Goal: Task Accomplishment & Management: Complete application form

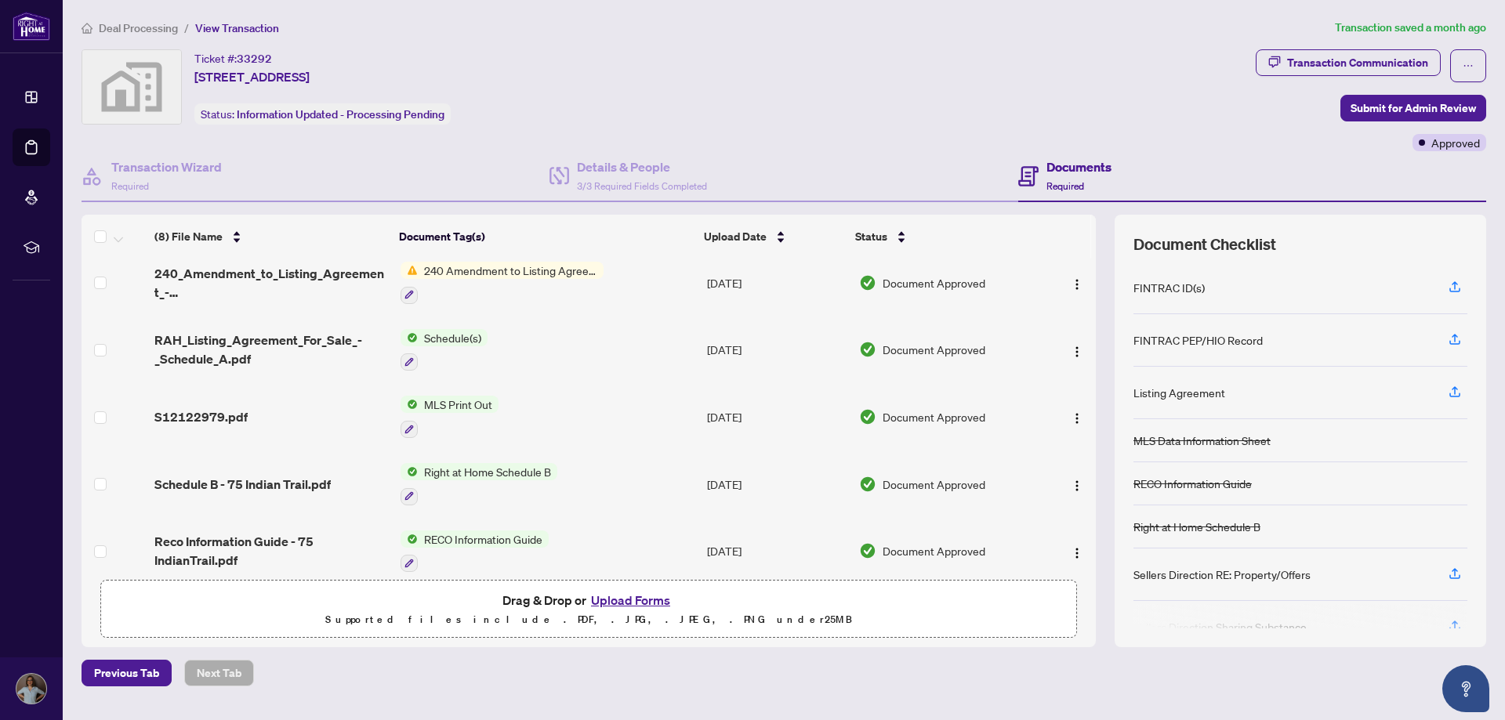
scroll to position [78, 0]
click at [139, 31] on span "Deal Processing" at bounding box center [138, 28] width 79 height 14
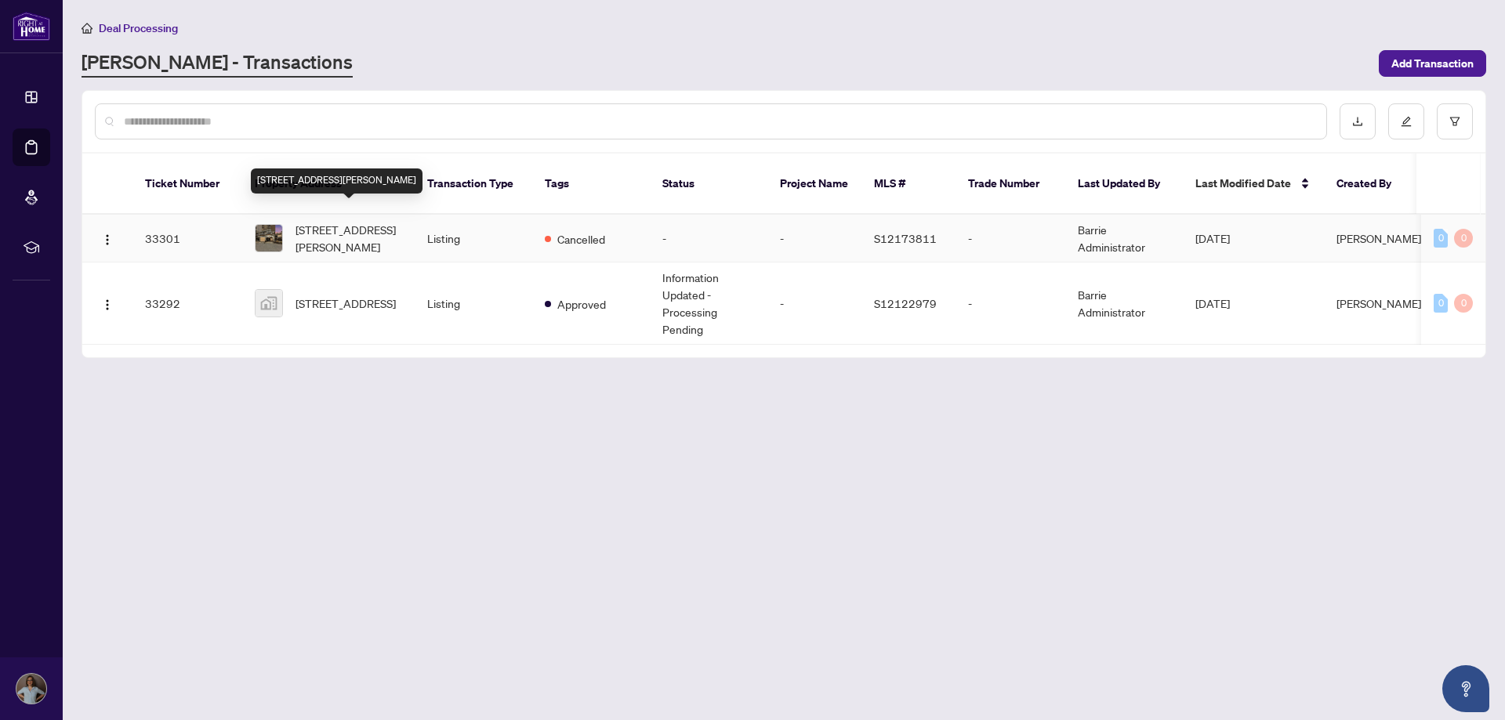
click at [307, 221] on span "[STREET_ADDRESS][PERSON_NAME]" at bounding box center [348, 238] width 107 height 34
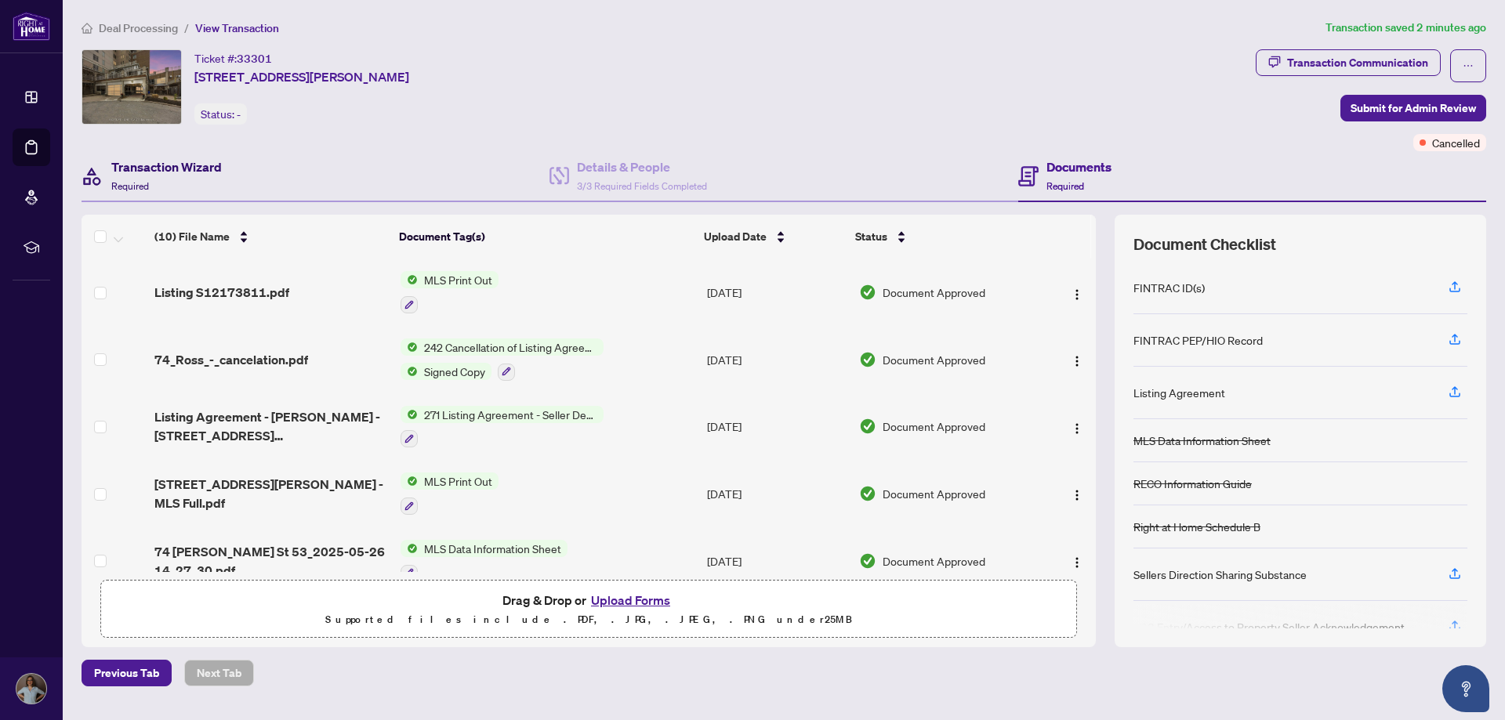
click at [185, 168] on h4 "Transaction Wizard" at bounding box center [166, 167] width 110 height 19
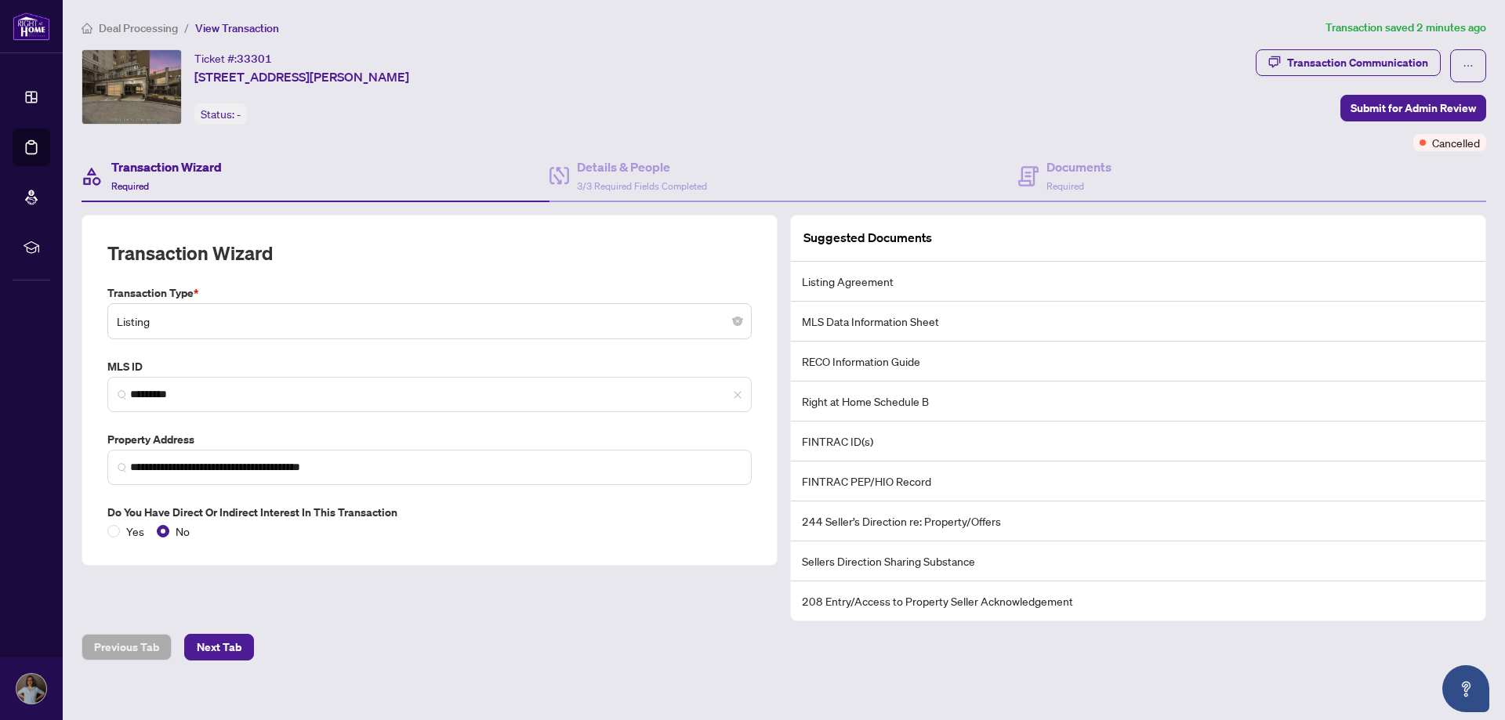
type input "**********"
click at [136, 27] on span "Deal Processing" at bounding box center [138, 28] width 79 height 14
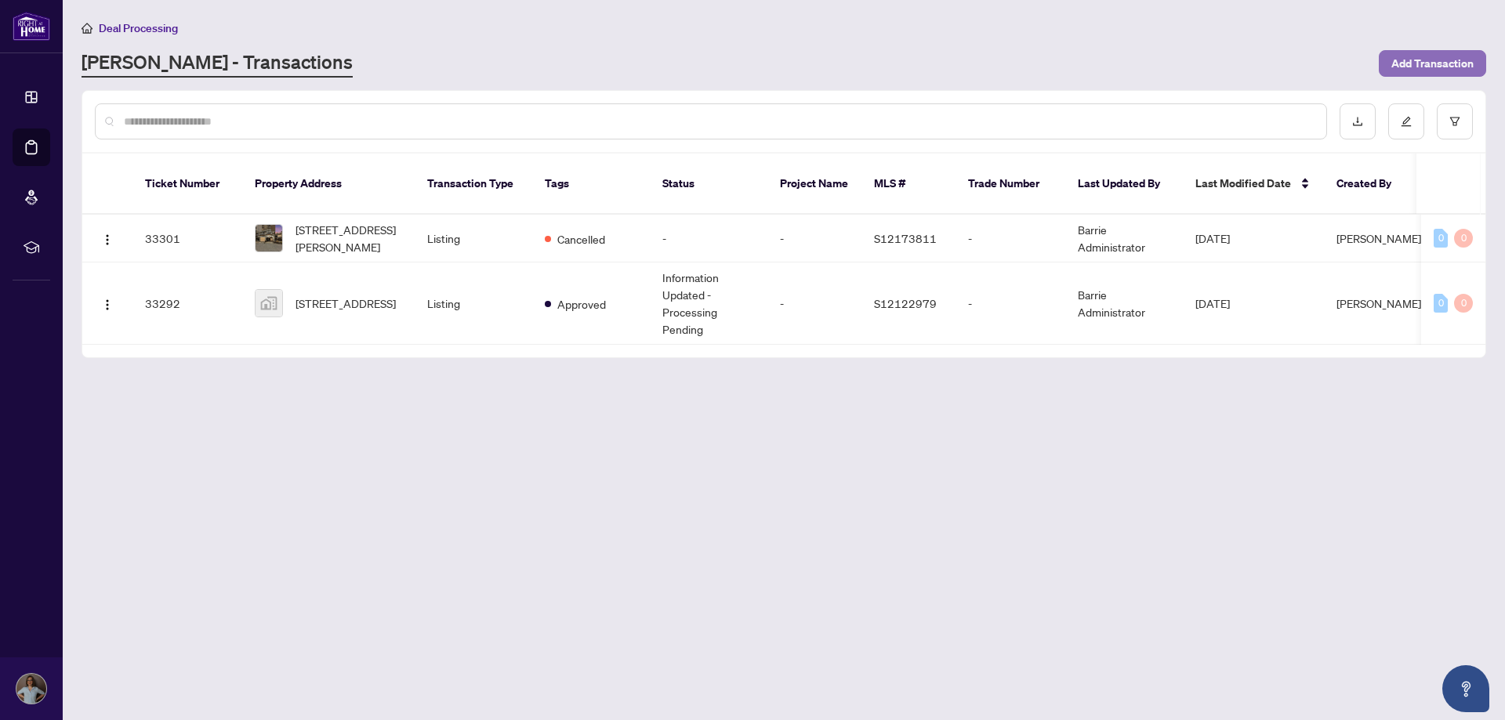
click at [1418, 68] on span "Add Transaction" at bounding box center [1432, 63] width 82 height 25
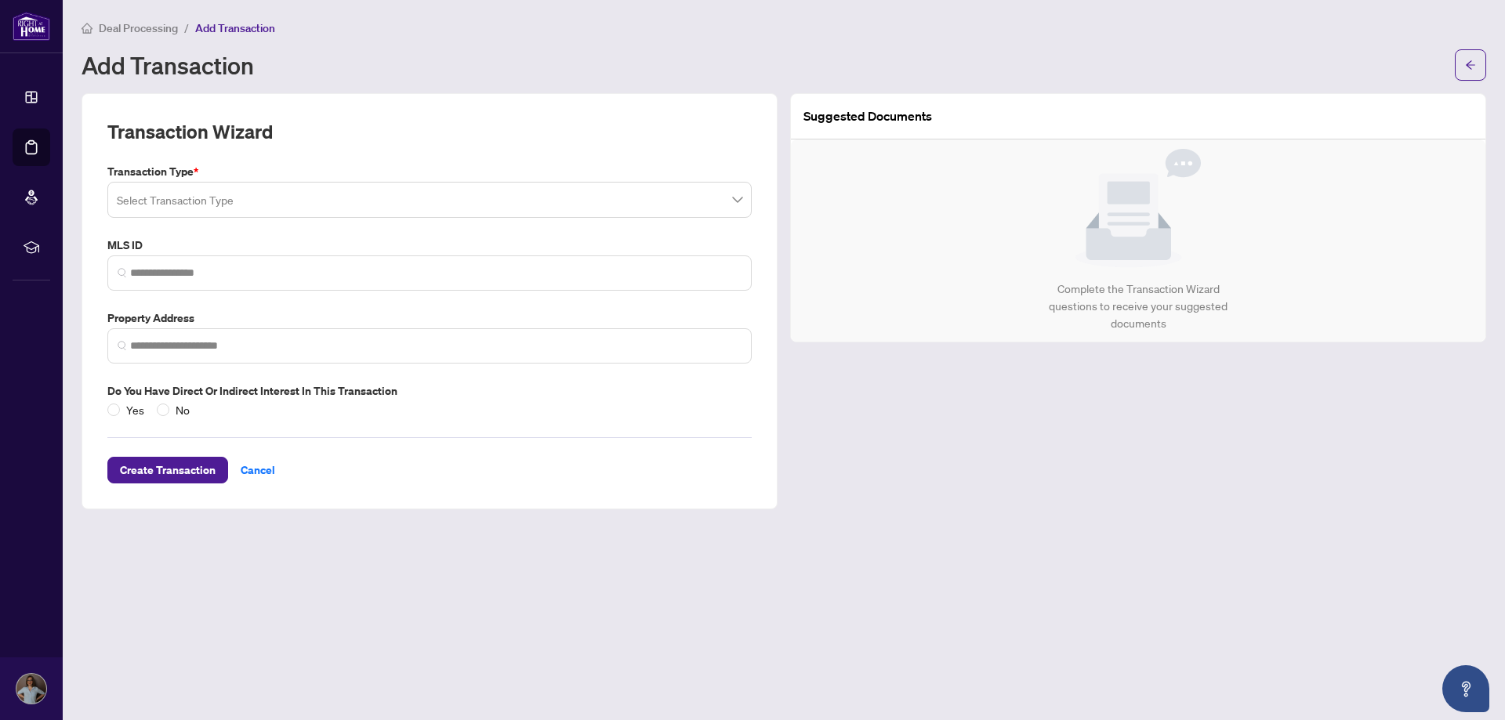
click at [737, 201] on span at bounding box center [429, 200] width 625 height 30
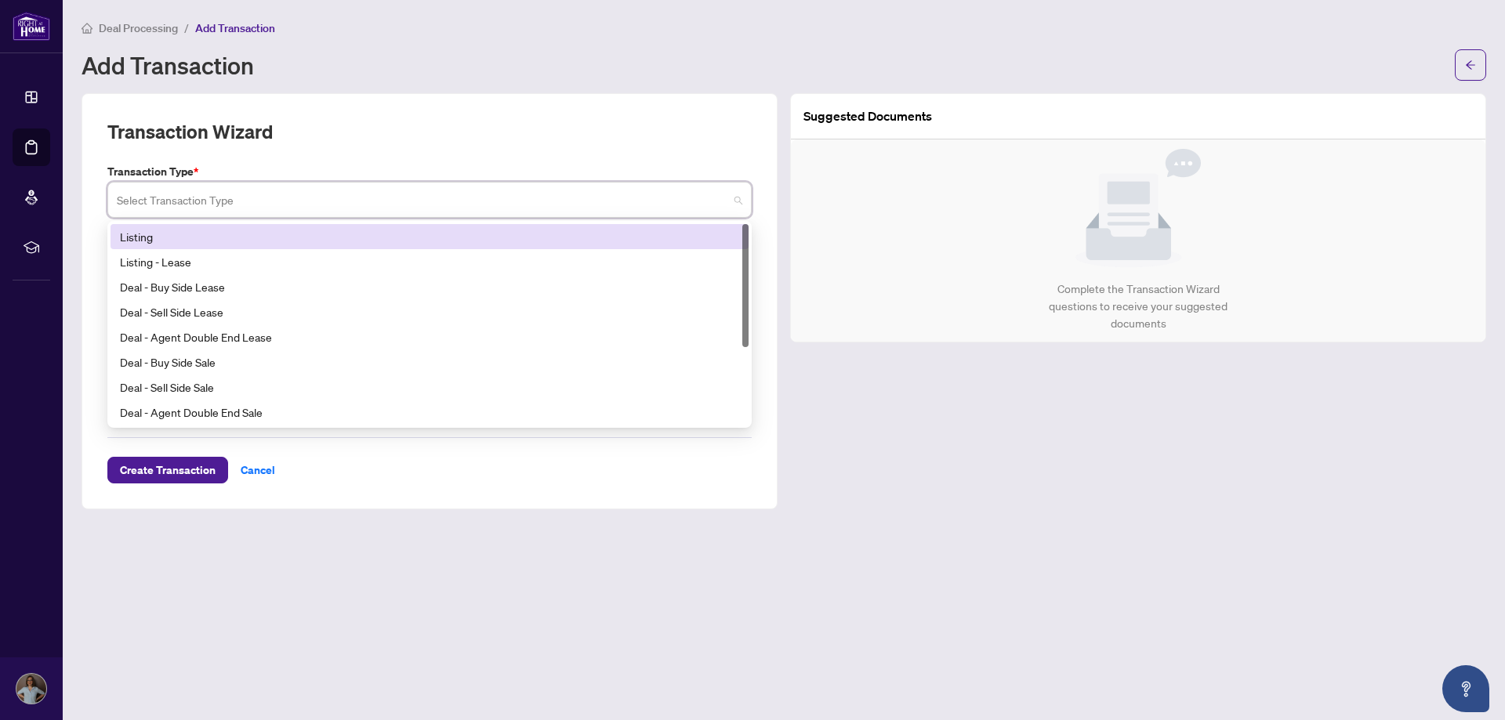
click at [234, 241] on div "Listing" at bounding box center [429, 236] width 619 height 17
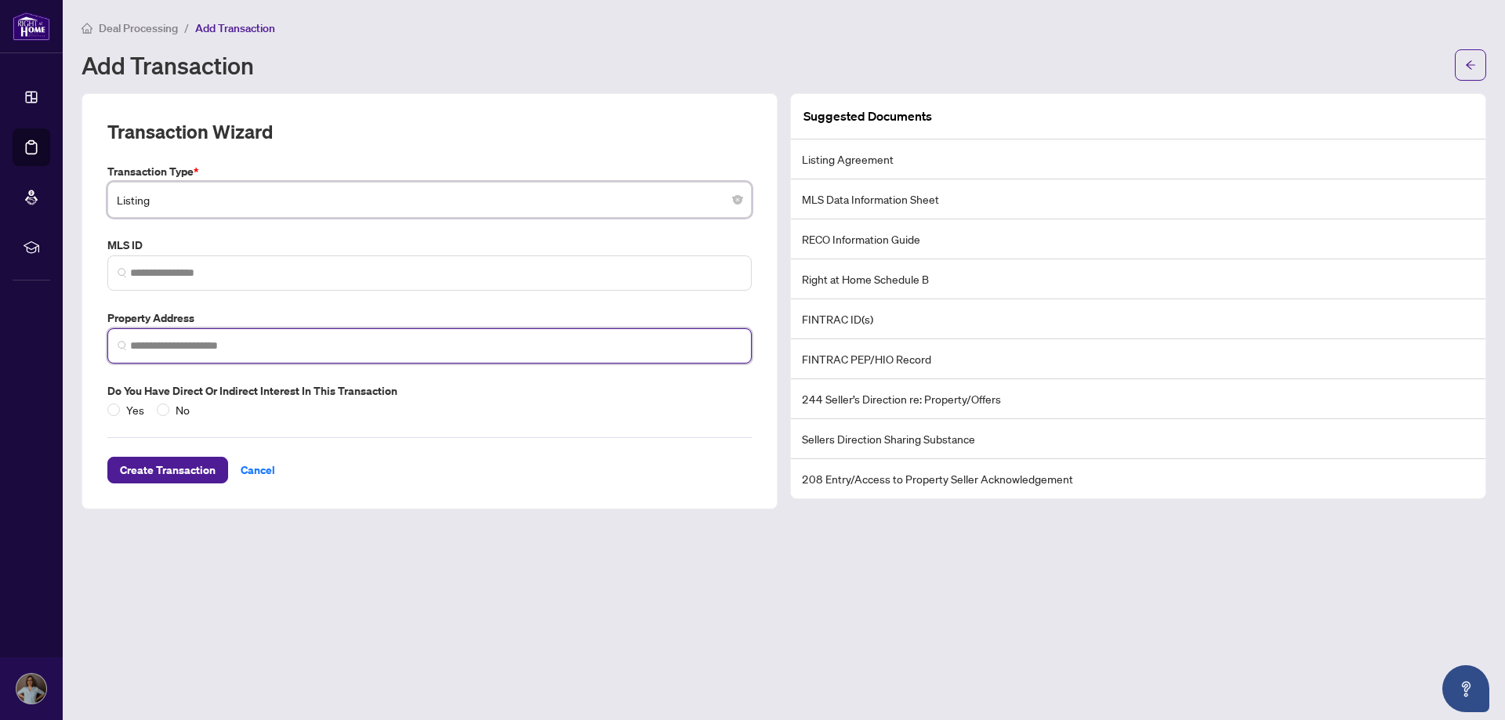
click at [229, 345] on input "search" at bounding box center [435, 346] width 611 height 16
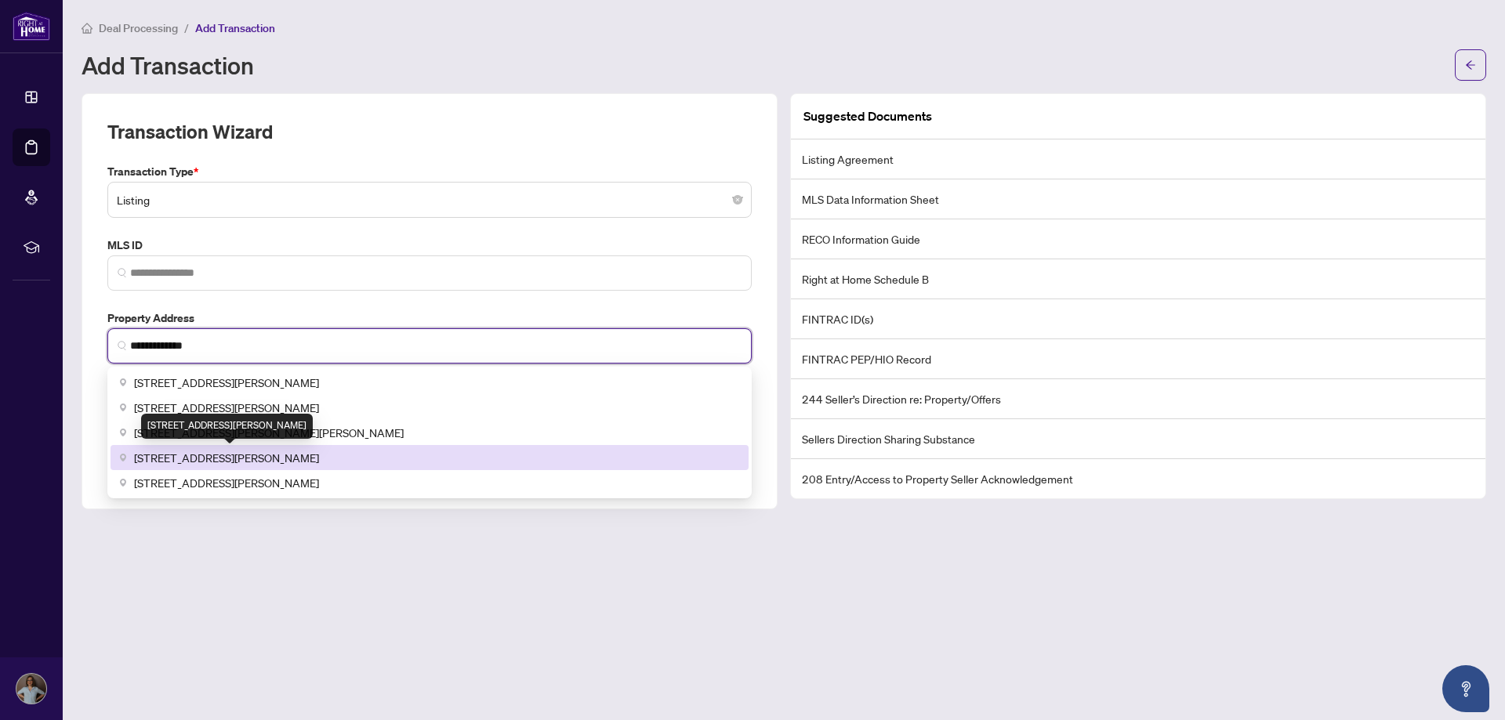
click at [214, 455] on span "[STREET_ADDRESS][PERSON_NAME]" at bounding box center [226, 457] width 185 height 17
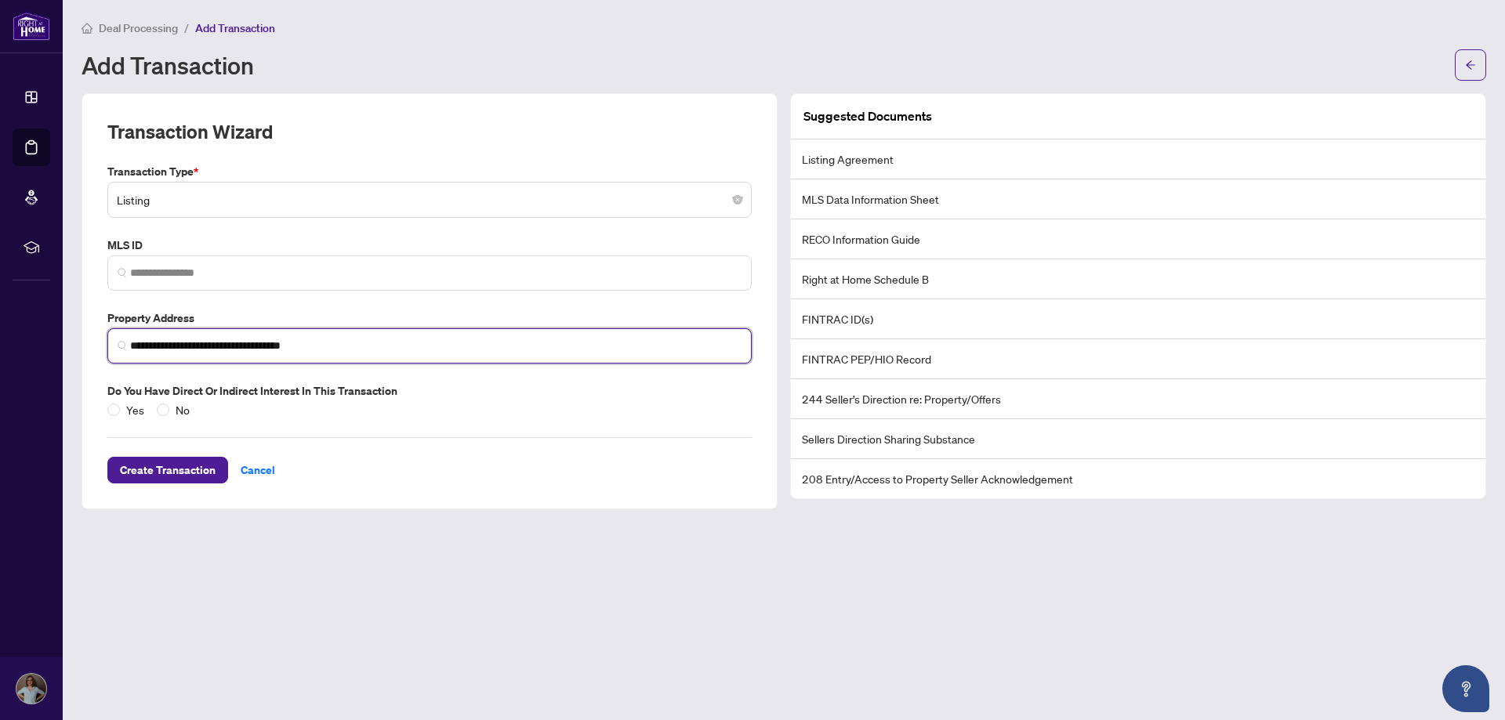
type input "**********"
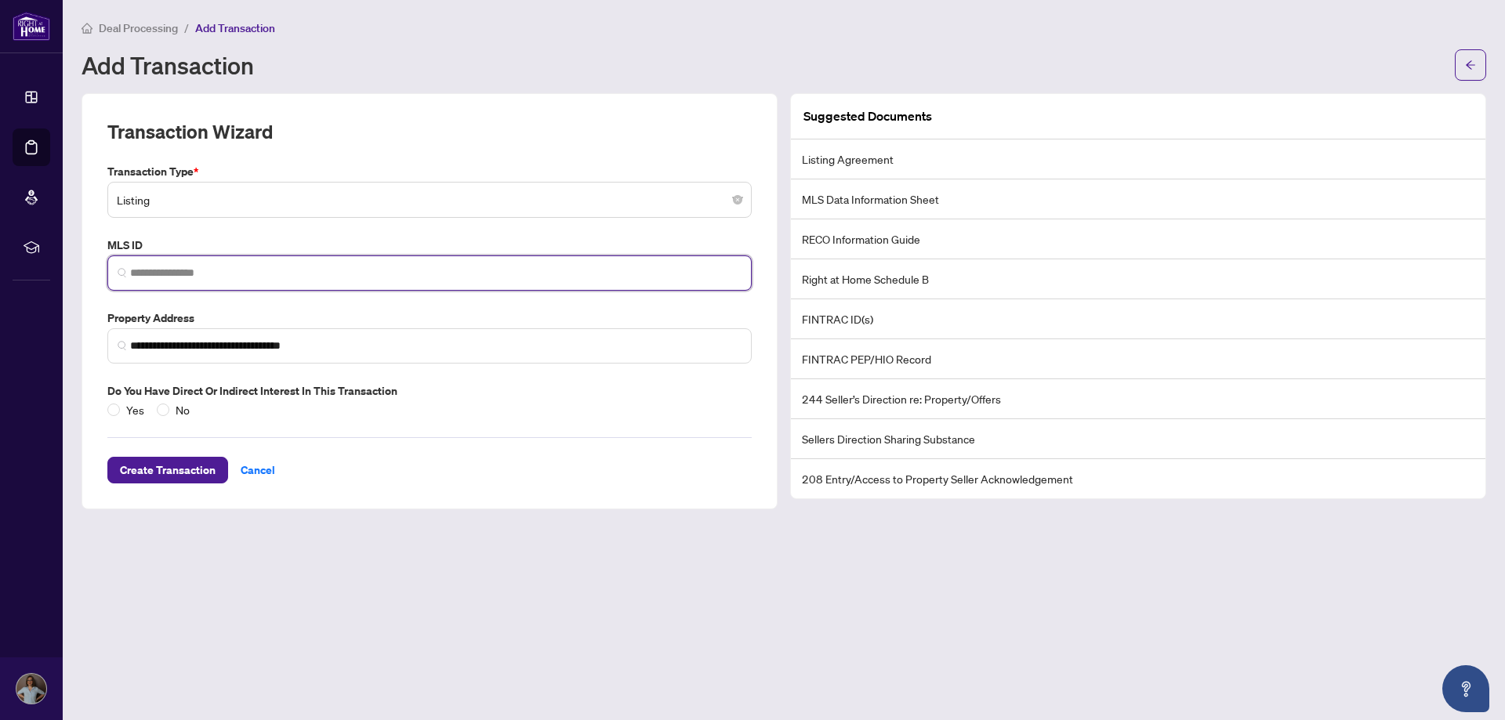
click at [208, 273] on input "search" at bounding box center [435, 273] width 611 height 16
paste input "**********"
drag, startPoint x: 139, startPoint y: 274, endPoint x: 80, endPoint y: 266, distance: 60.1
click at [80, 266] on div "**********" at bounding box center [429, 301] width 708 height 416
type input "*********"
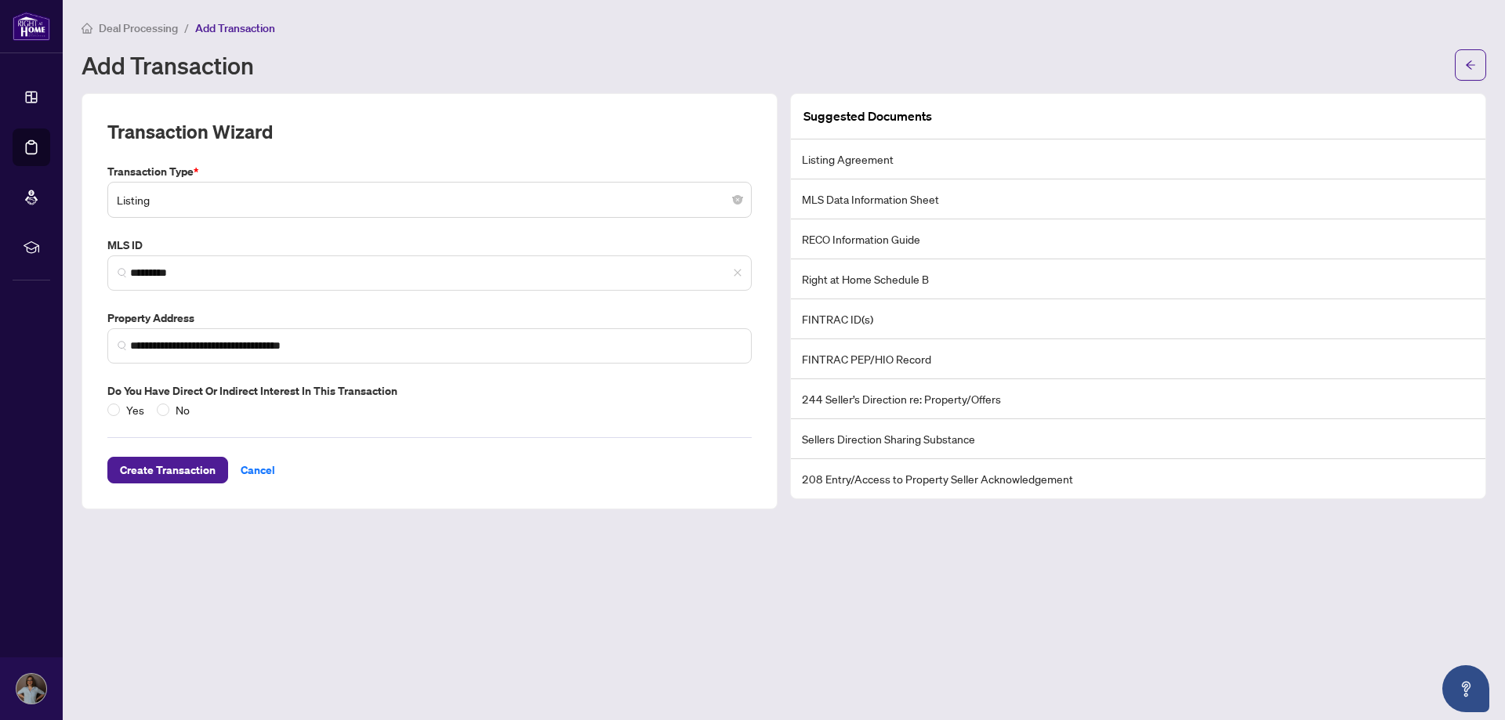
click at [264, 233] on div "**********" at bounding box center [429, 290] width 657 height 255
click at [179, 465] on span "Create Transaction" at bounding box center [168, 470] width 96 height 25
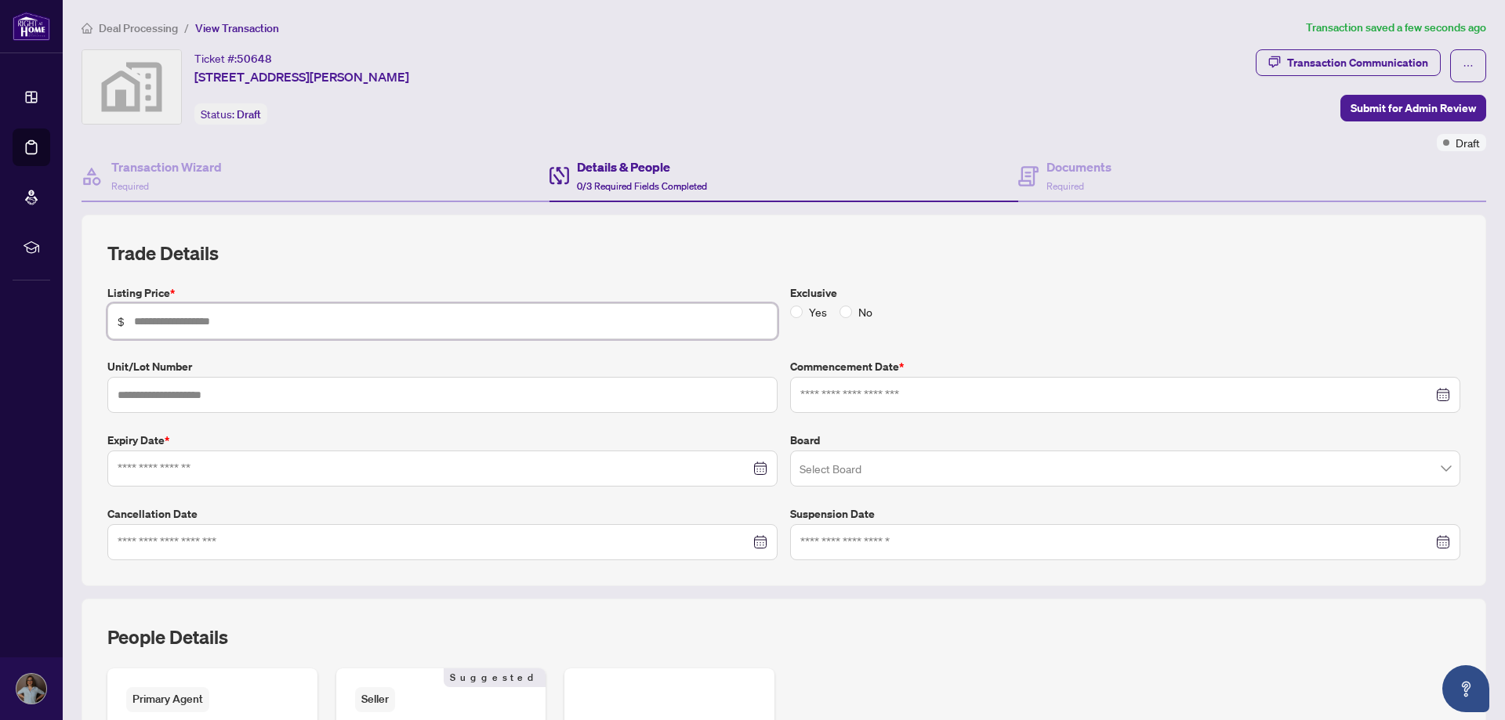
click at [240, 318] on input "text" at bounding box center [450, 321] width 633 height 17
type input "*******"
click at [208, 389] on input "text" at bounding box center [442, 395] width 670 height 36
type input "**"
click at [194, 462] on input at bounding box center [434, 468] width 632 height 17
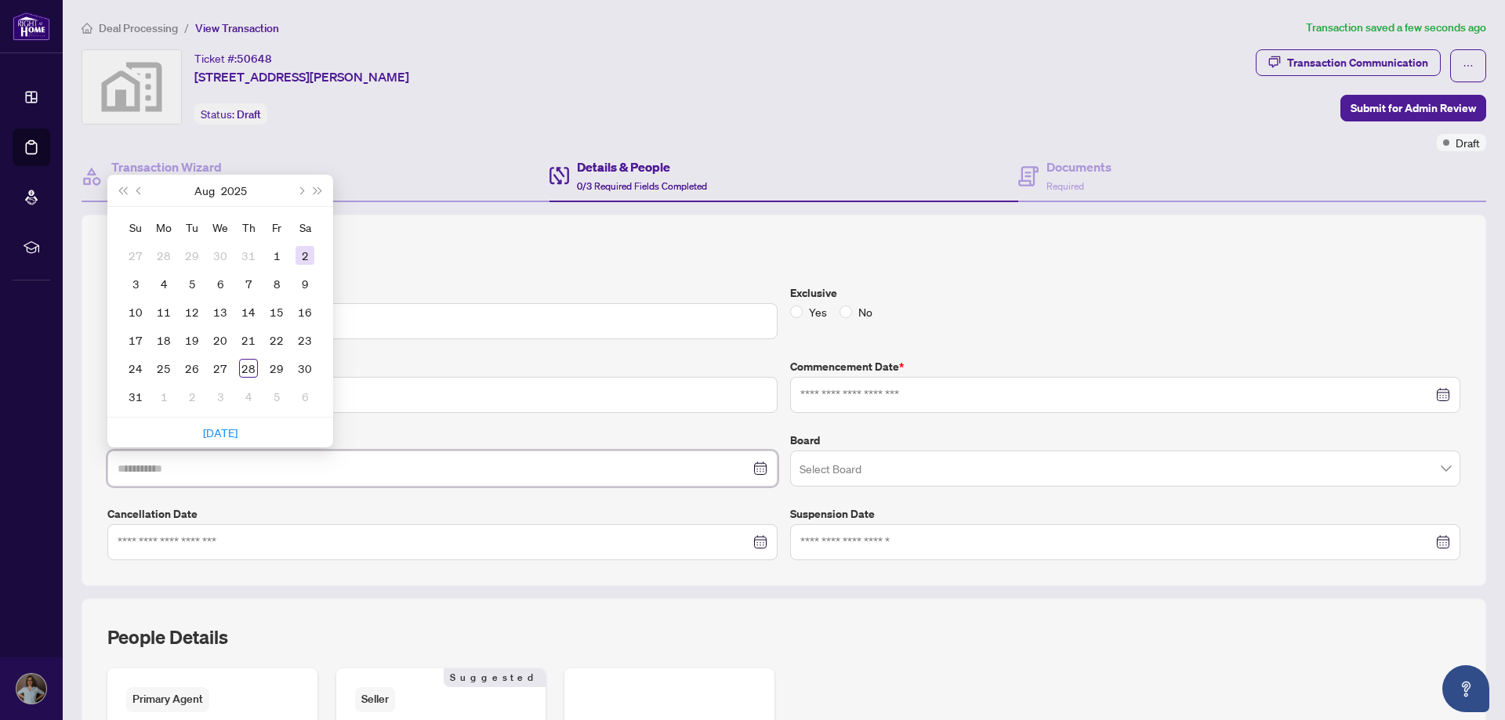
type input "**********"
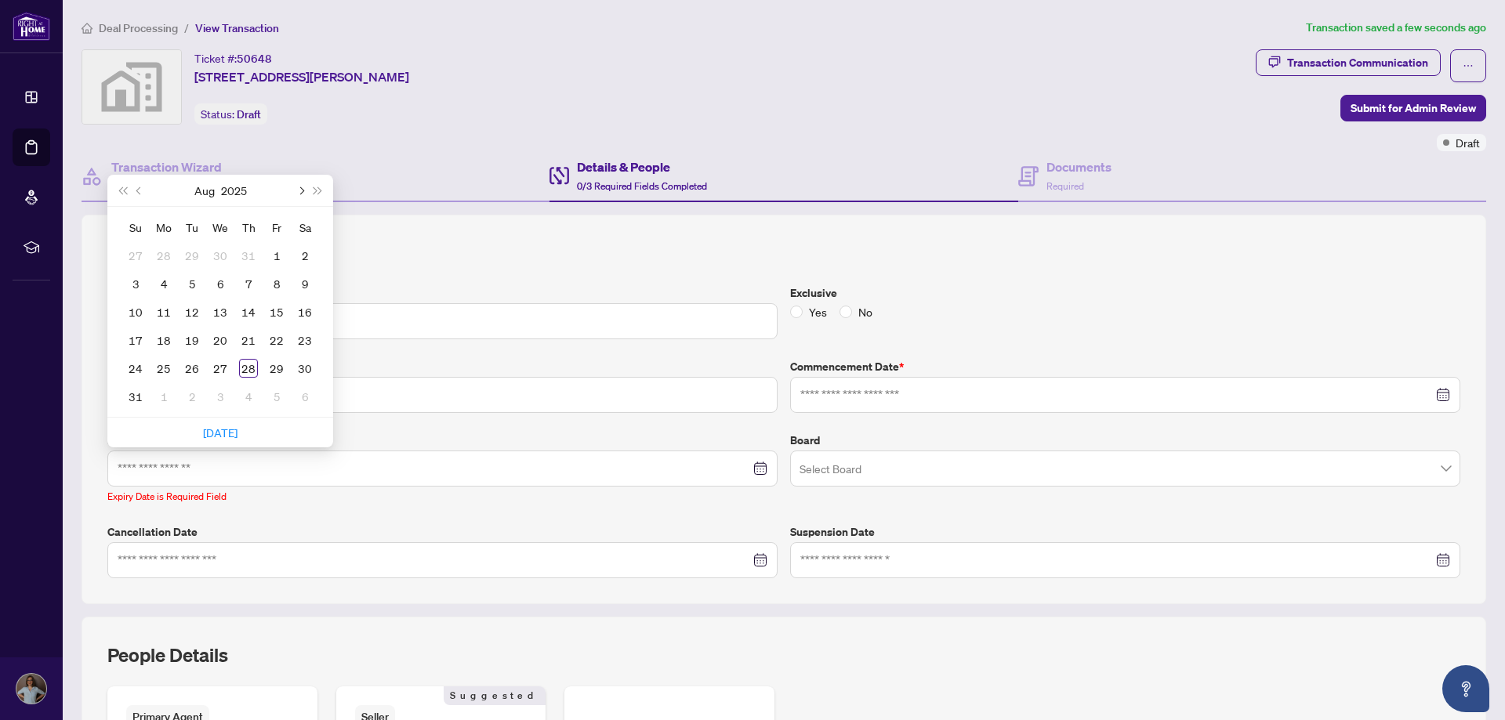
click at [300, 187] on span "Next month (PageDown)" at bounding box center [300, 191] width 8 height 8
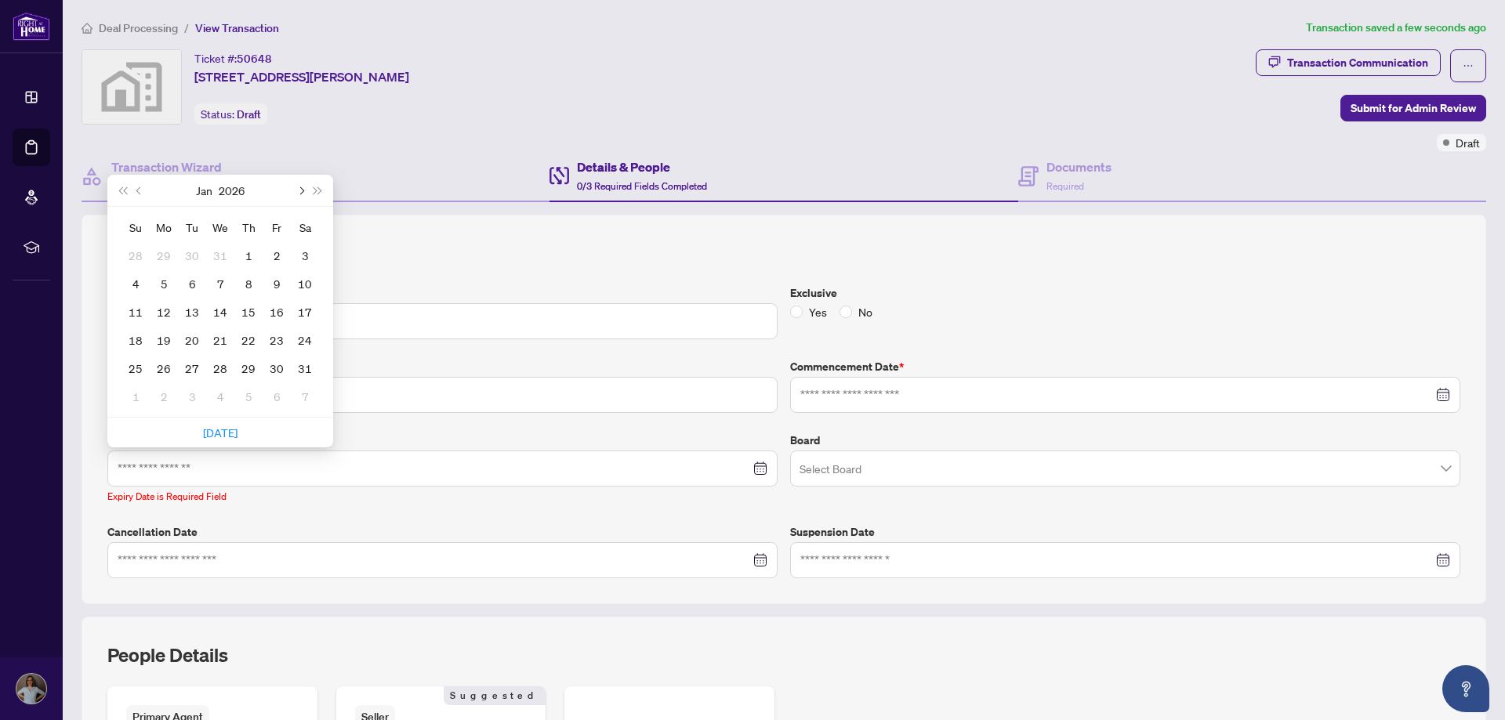
click at [300, 187] on span "Next month (PageDown)" at bounding box center [300, 191] width 8 height 8
type input "**********"
click at [279, 340] on div "27" at bounding box center [276, 340] width 19 height 19
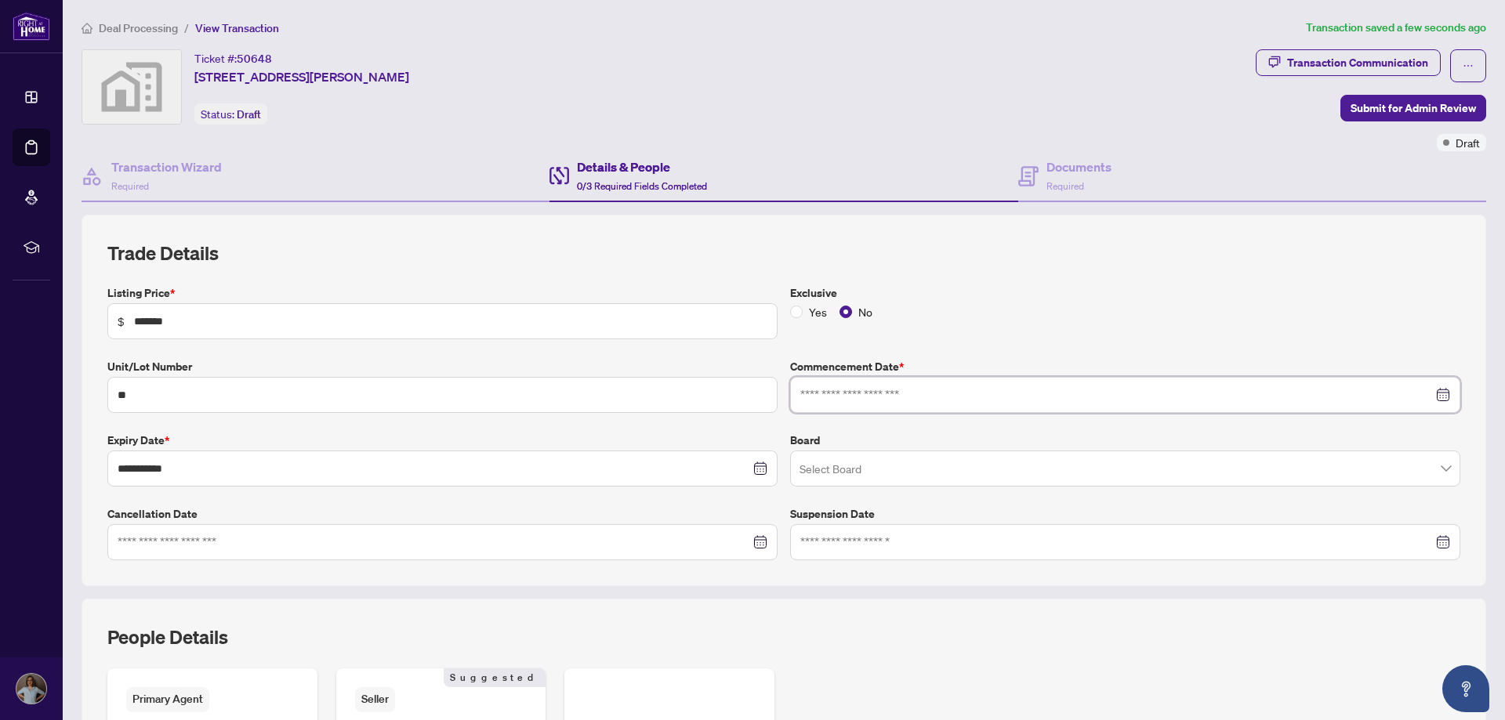
click at [867, 390] on input at bounding box center [1116, 394] width 632 height 17
type input "**********"
click at [927, 606] on div "28" at bounding box center [931, 609] width 19 height 19
click at [878, 466] on input "search" at bounding box center [1117, 471] width 637 height 34
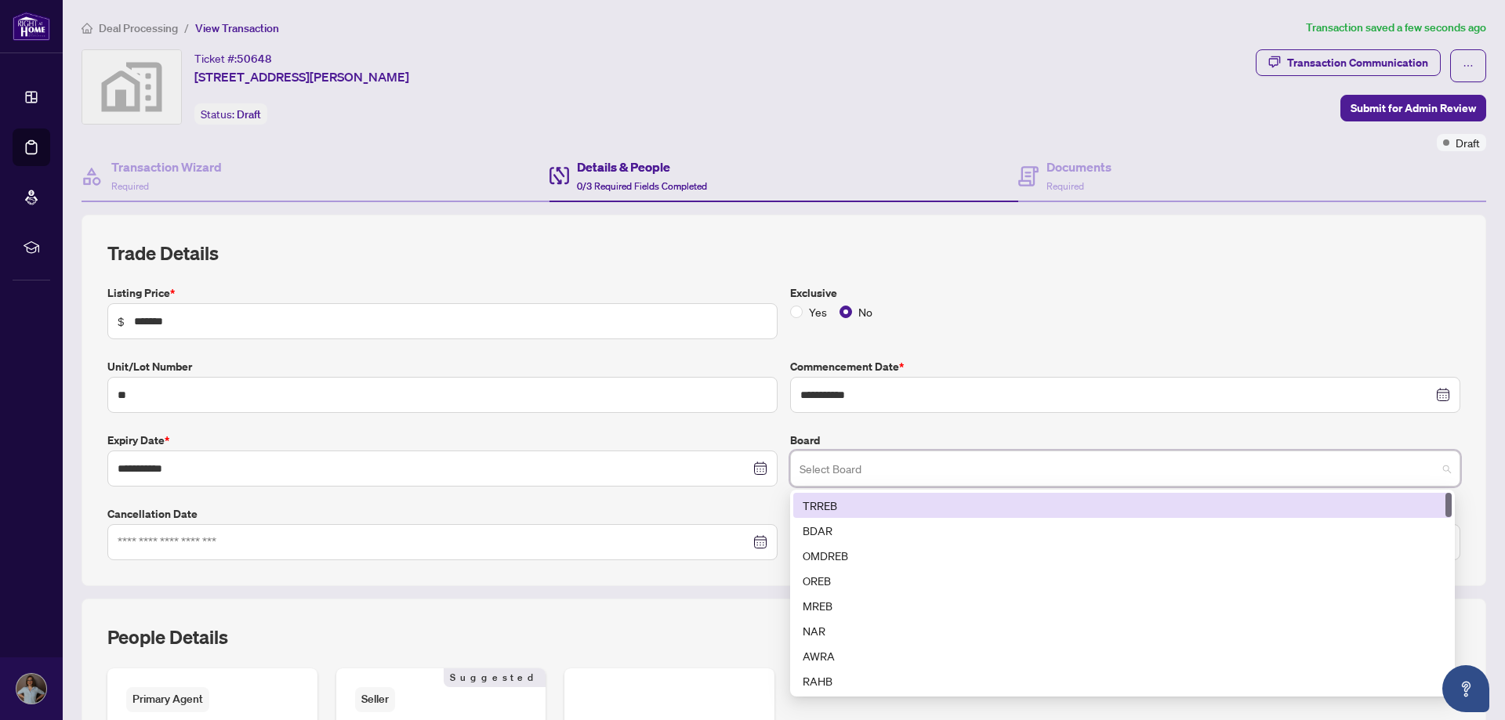
click at [845, 502] on div "TRREB" at bounding box center [1121, 505] width 639 height 17
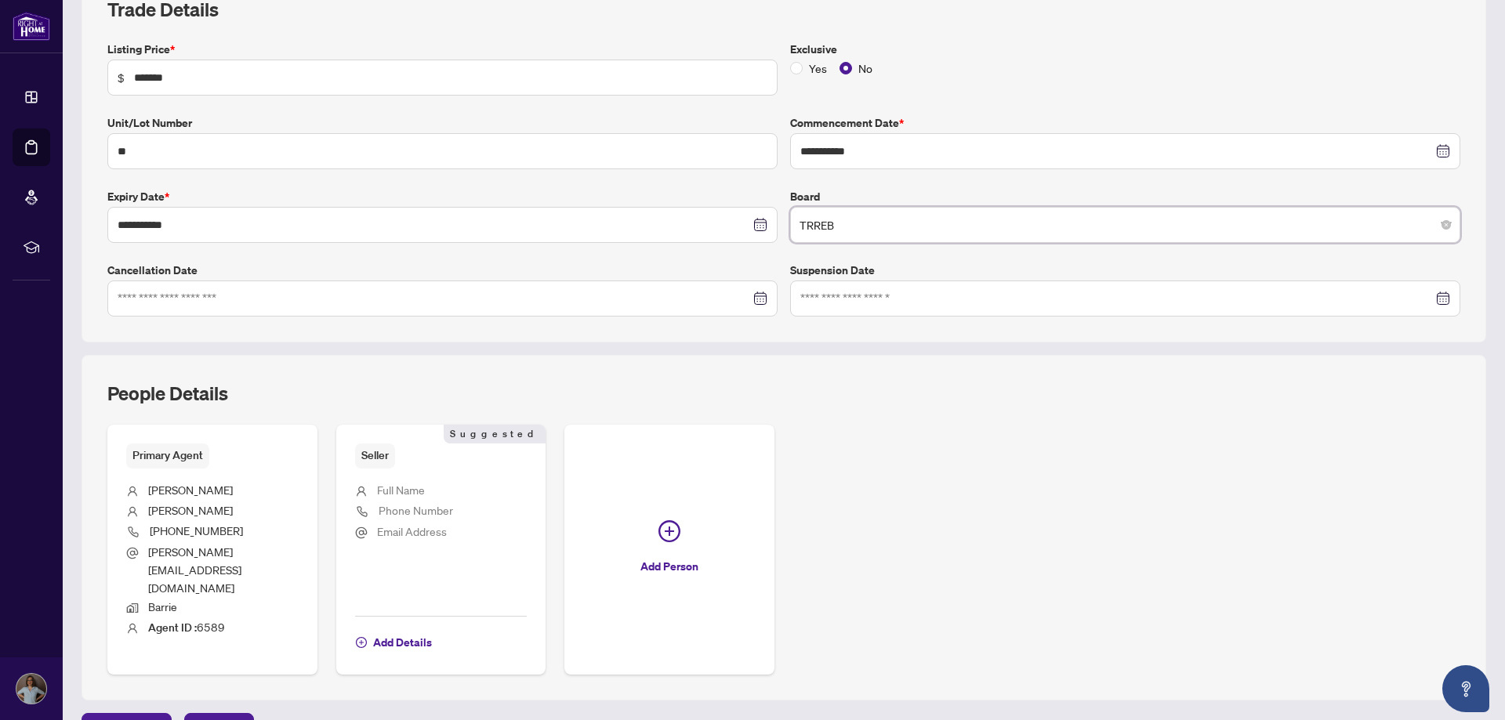
scroll to position [247, 0]
click at [402, 627] on span "Add Details" at bounding box center [402, 639] width 59 height 25
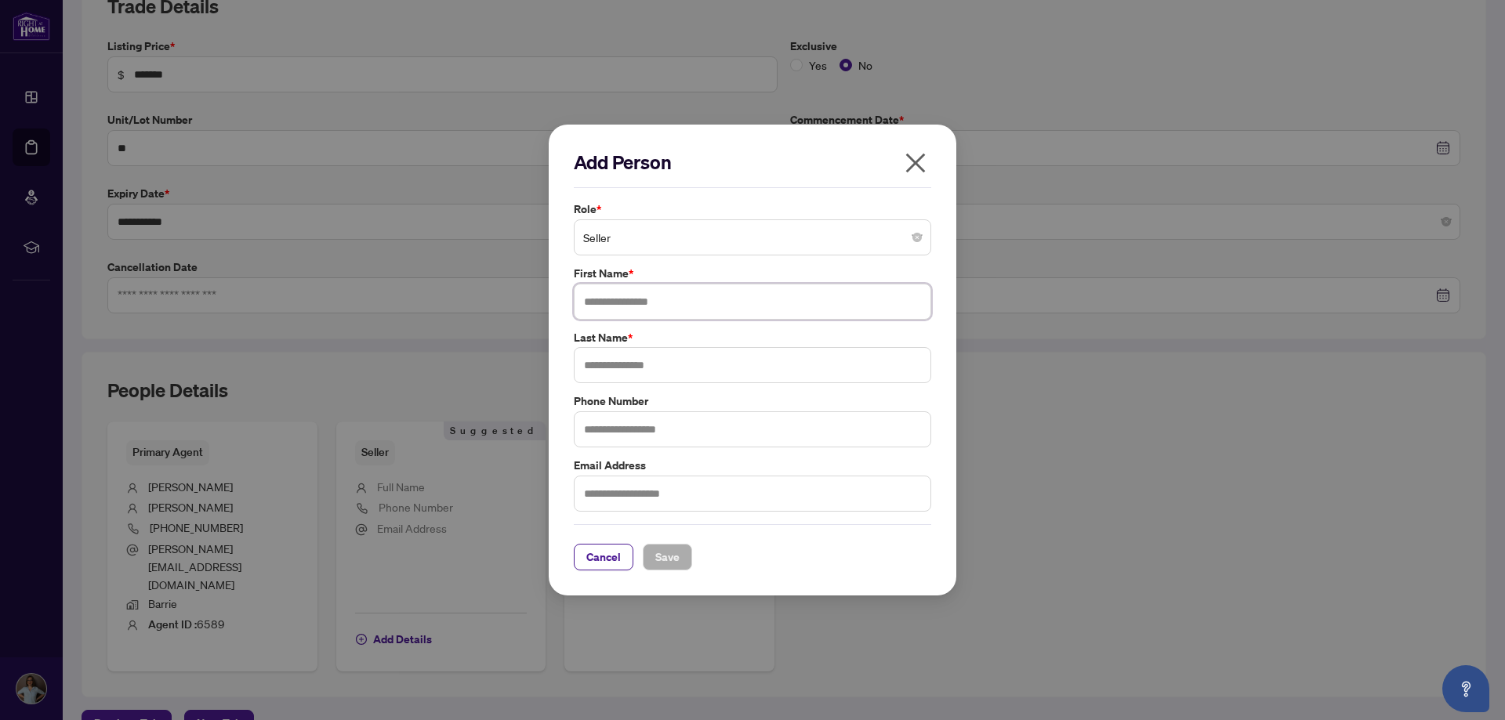
click at [639, 296] on input "text" at bounding box center [752, 302] width 357 height 36
type input "******"
click at [633, 434] on input "text" at bounding box center [752, 429] width 357 height 36
type input "**********"
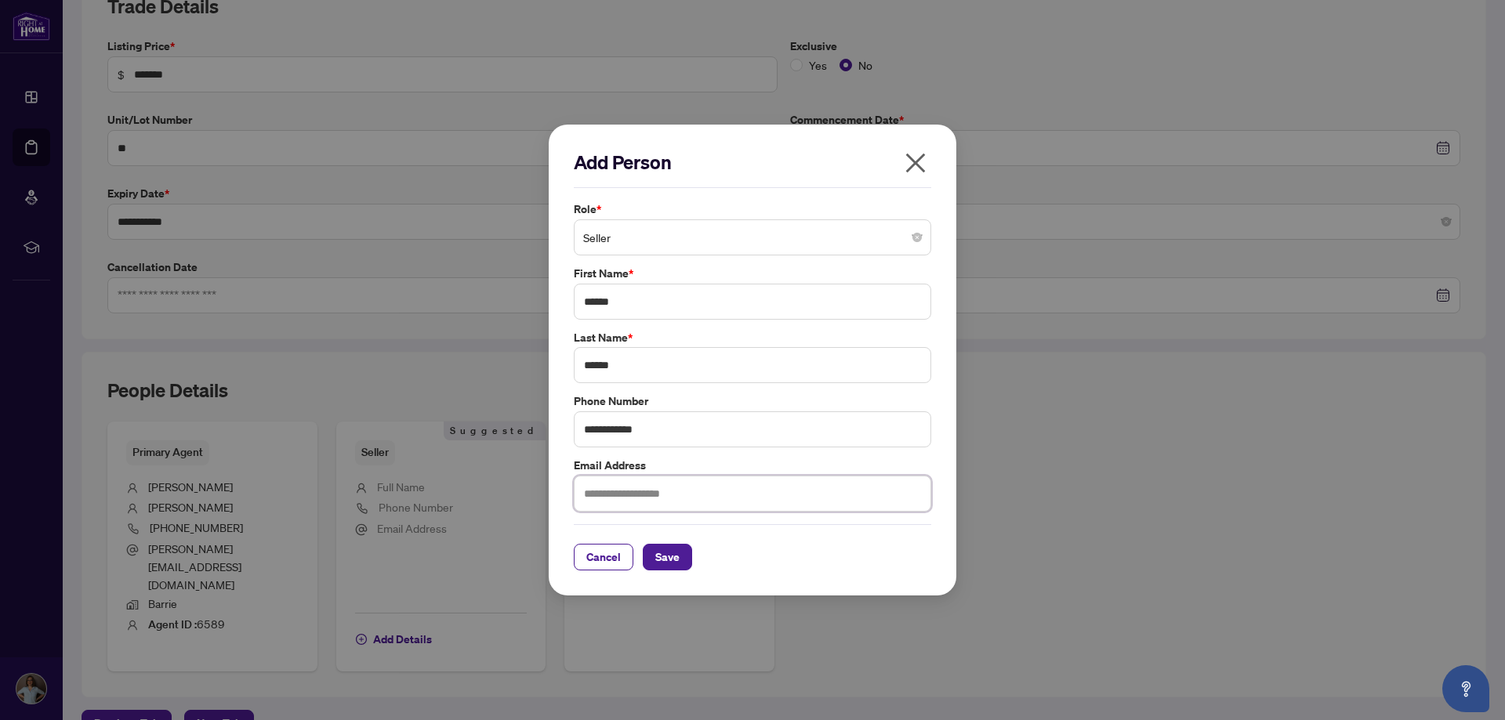
click at [649, 497] on input "text" at bounding box center [752, 494] width 357 height 36
paste input "**********"
type input "**********"
click at [672, 556] on span "Save" at bounding box center [667, 557] width 24 height 25
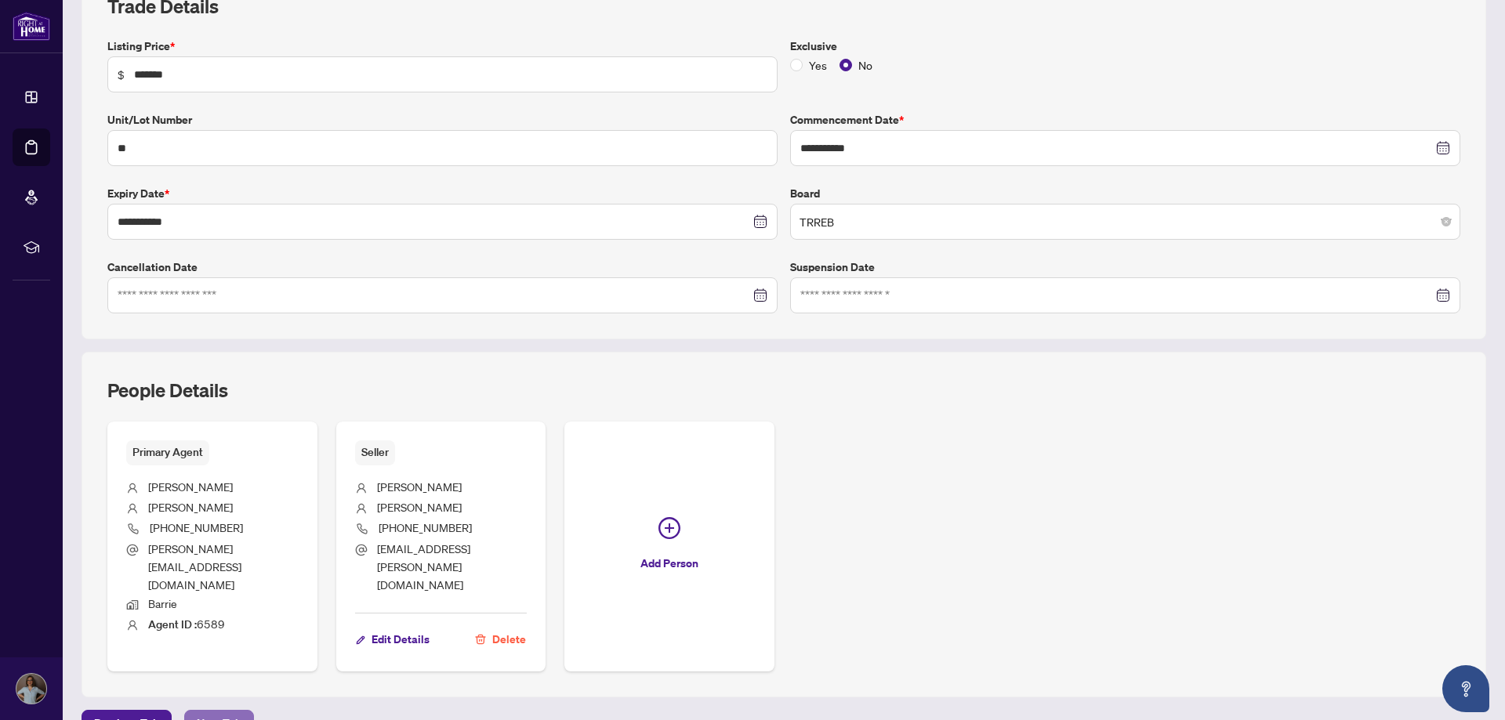
click at [242, 710] on button "Next Tab" at bounding box center [219, 723] width 70 height 27
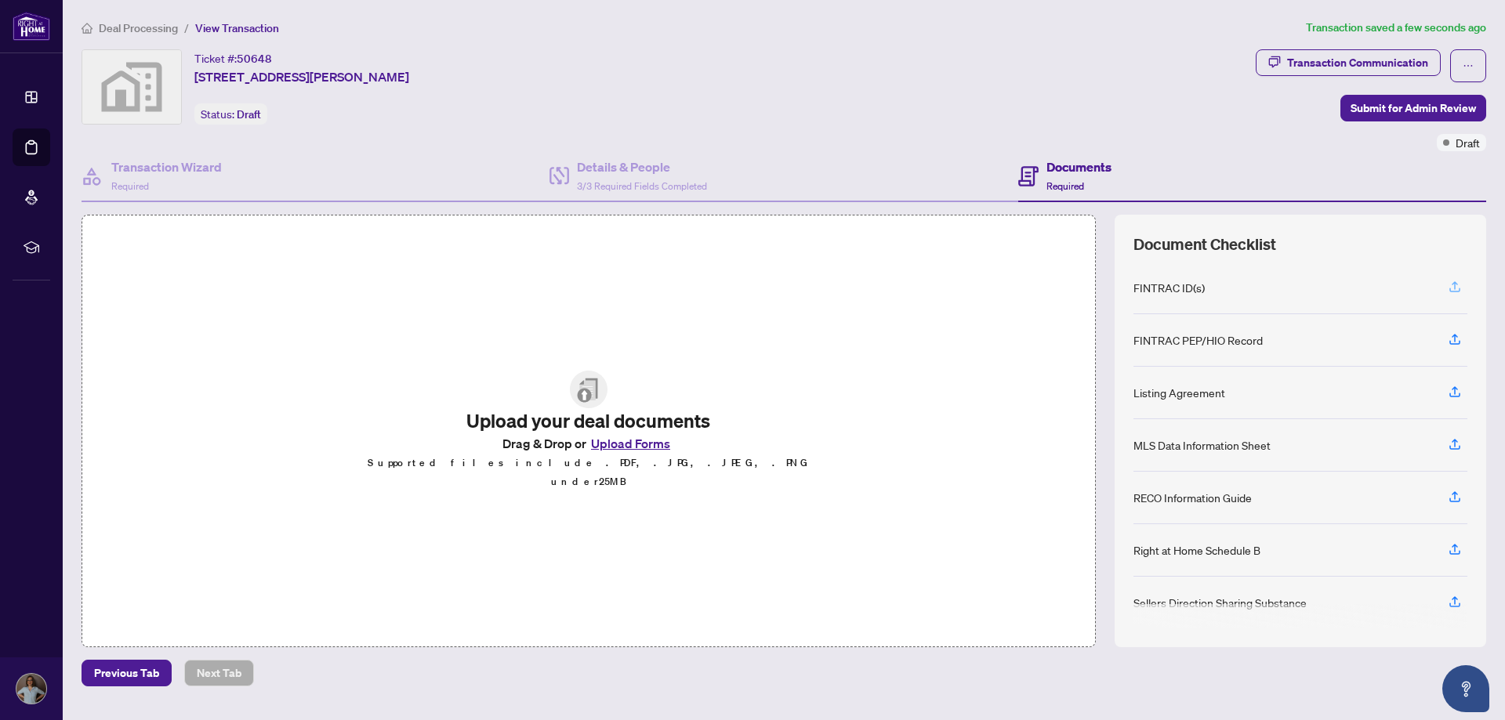
click at [1457, 286] on icon "button" at bounding box center [1454, 287] width 14 height 14
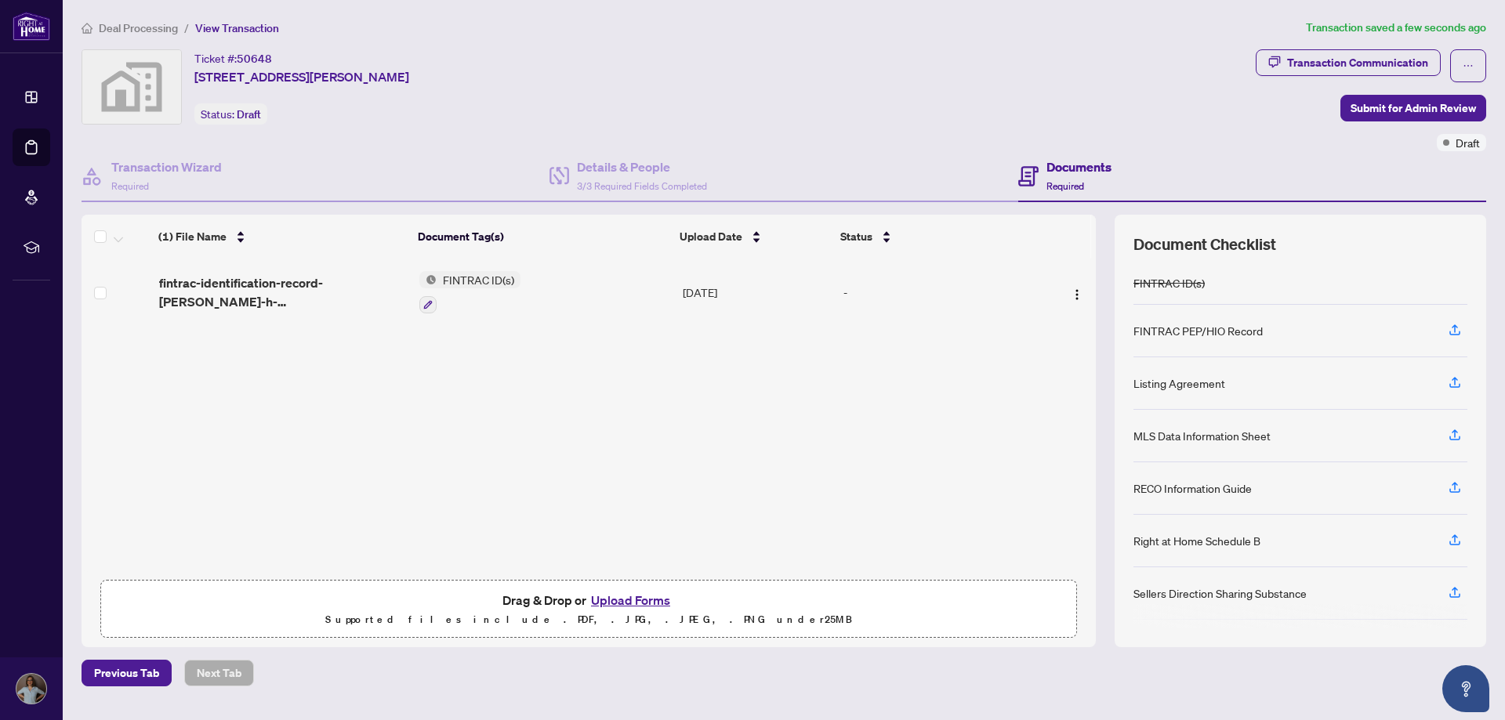
click at [150, 32] on span "Deal Processing" at bounding box center [138, 28] width 79 height 14
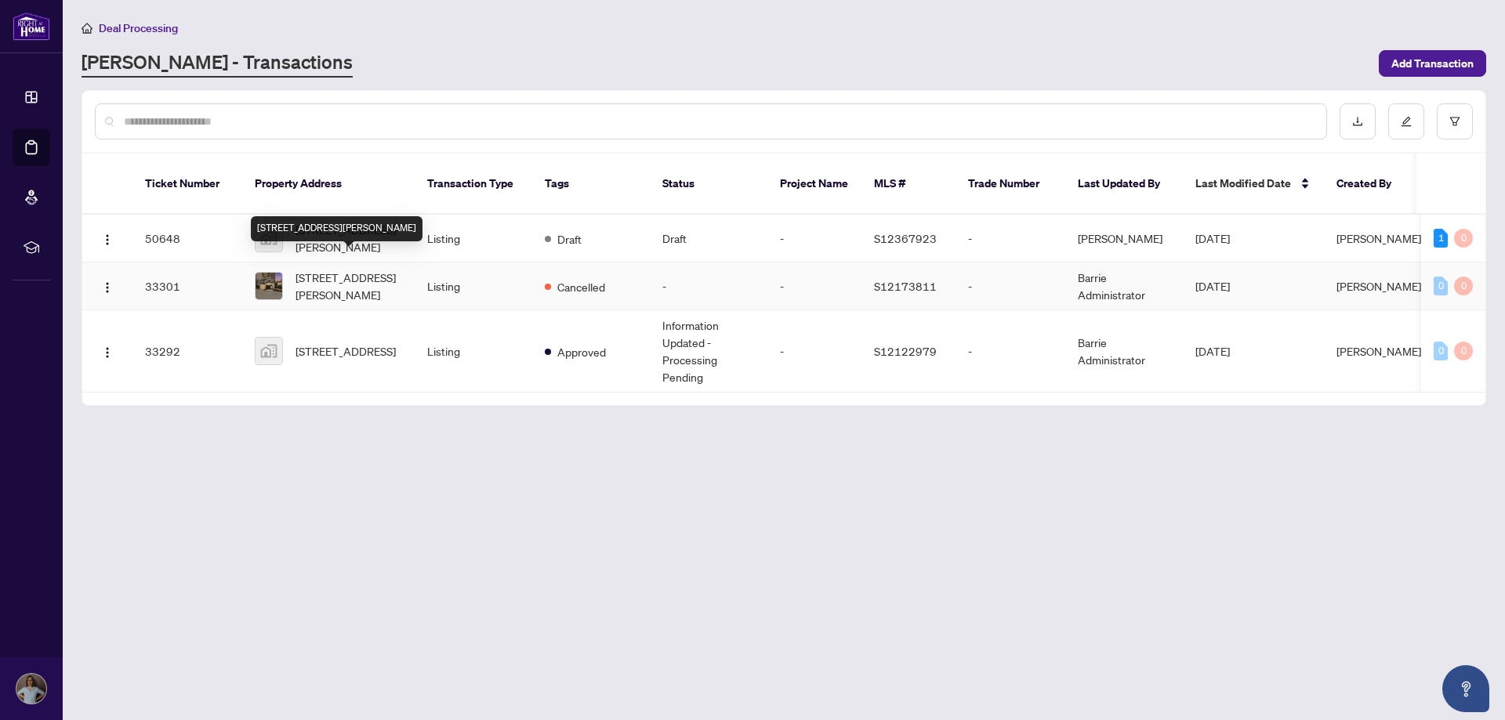
click at [346, 270] on span "[STREET_ADDRESS][PERSON_NAME]" at bounding box center [348, 286] width 107 height 34
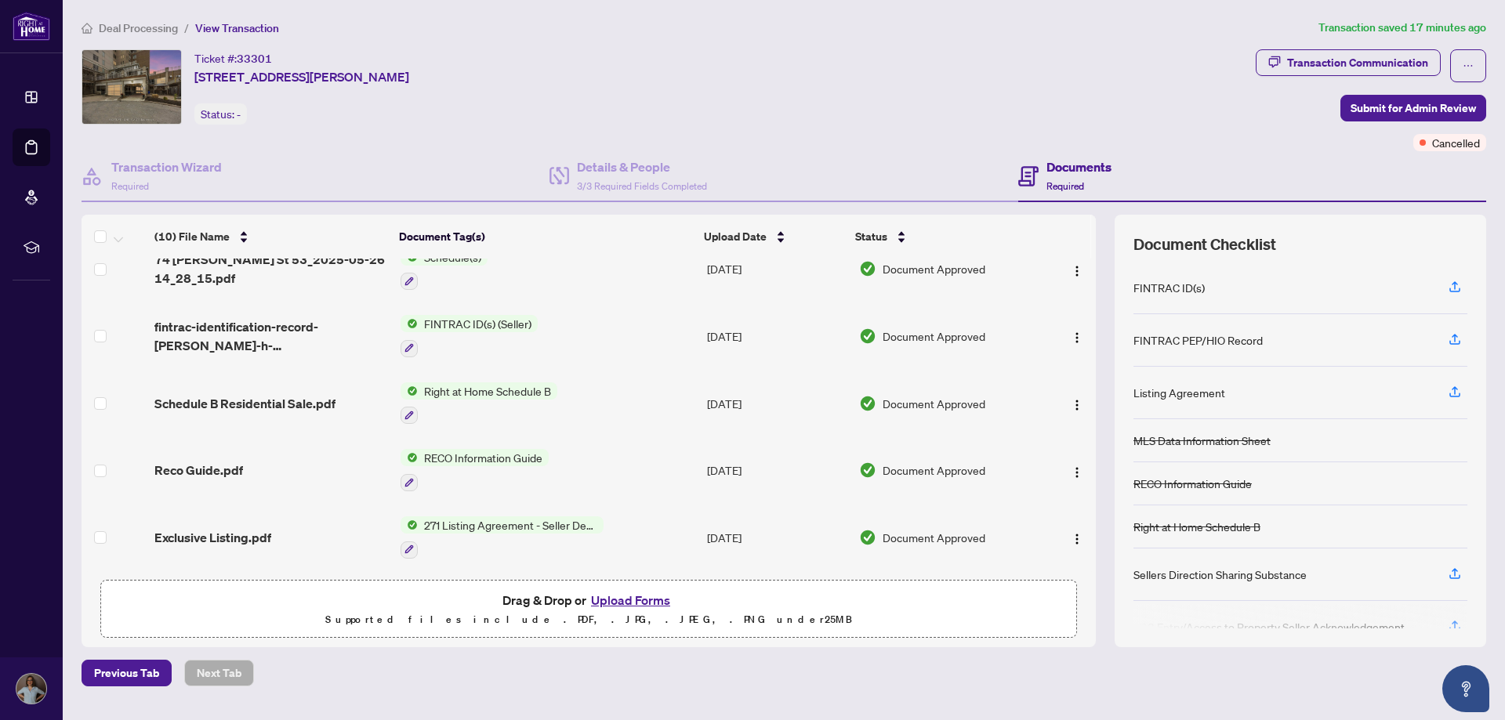
scroll to position [360, 0]
click at [134, 27] on span "Deal Processing" at bounding box center [138, 28] width 79 height 14
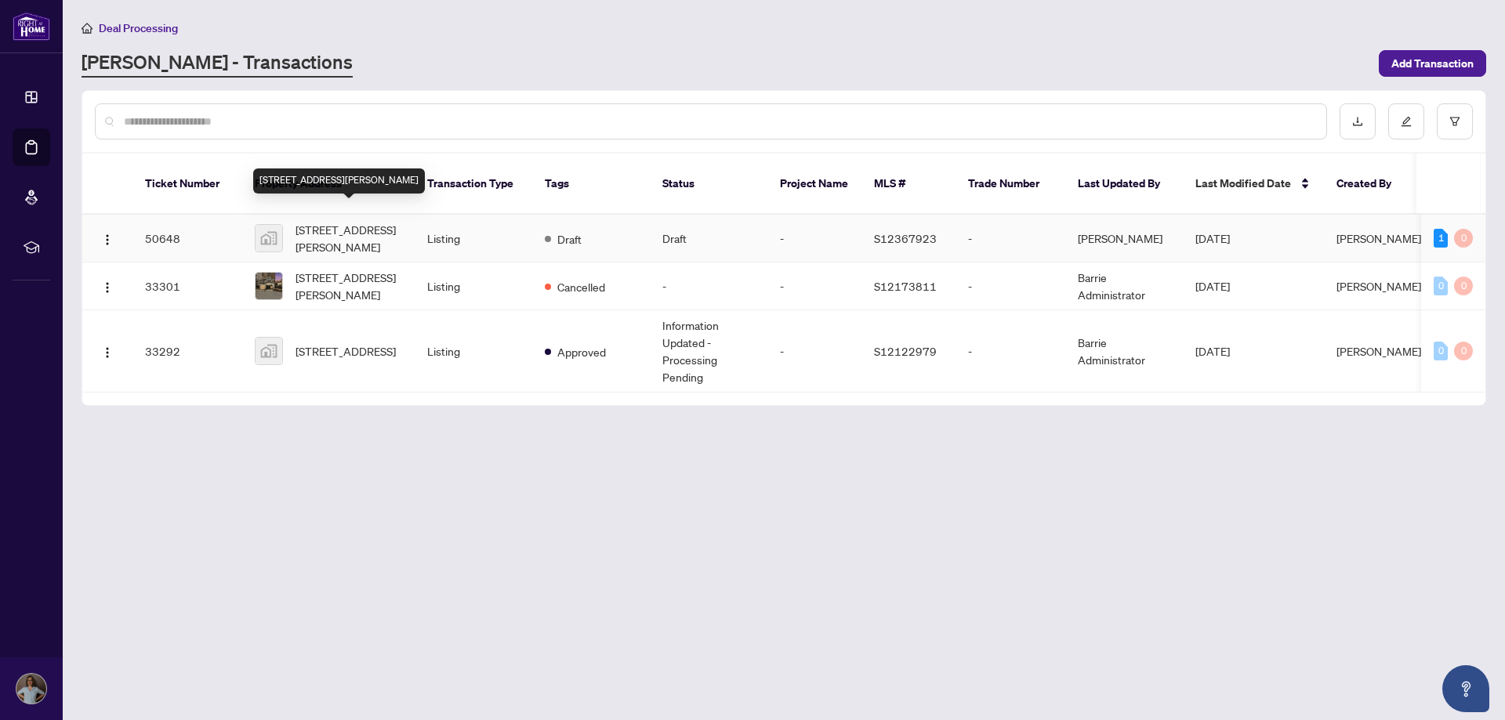
click at [313, 221] on span "[STREET_ADDRESS][PERSON_NAME]" at bounding box center [348, 238] width 107 height 34
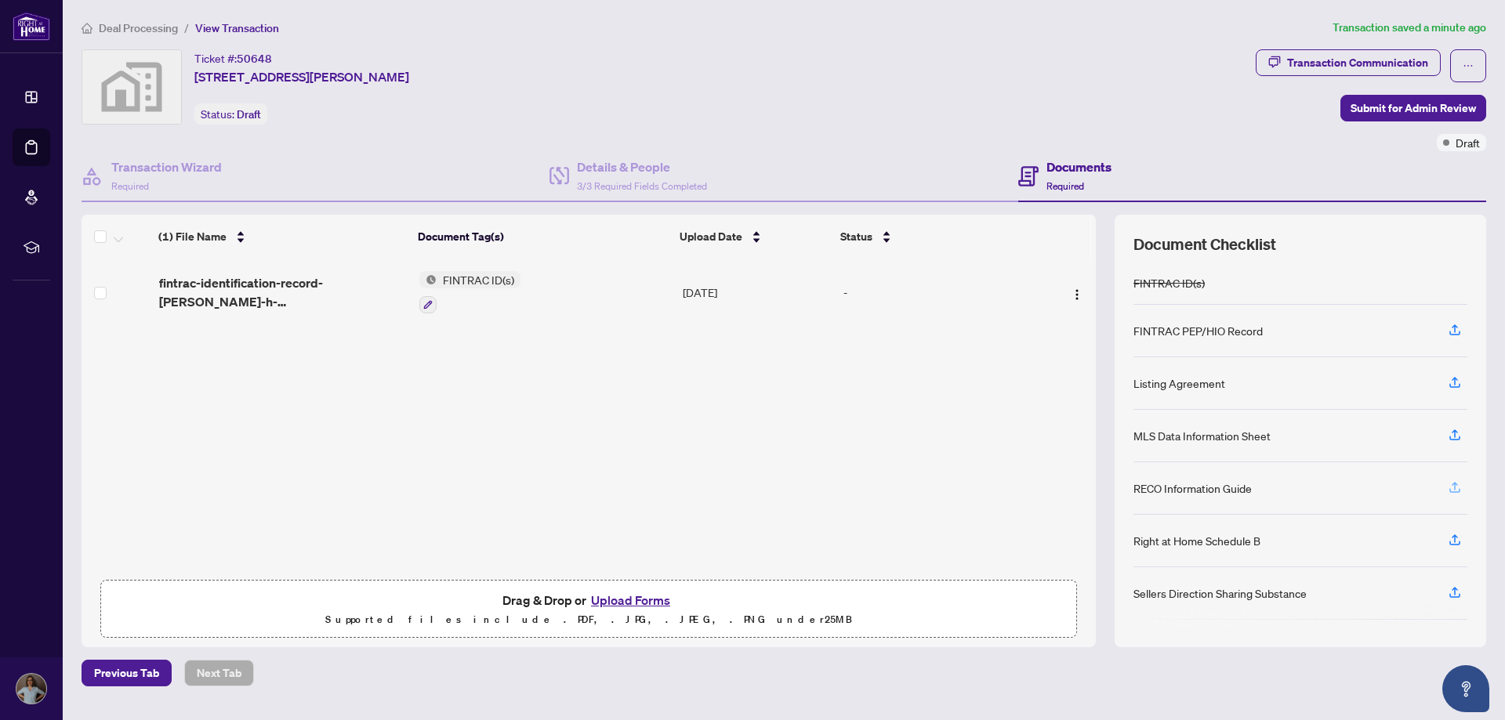
click at [1450, 485] on icon "button" at bounding box center [1454, 487] width 14 height 14
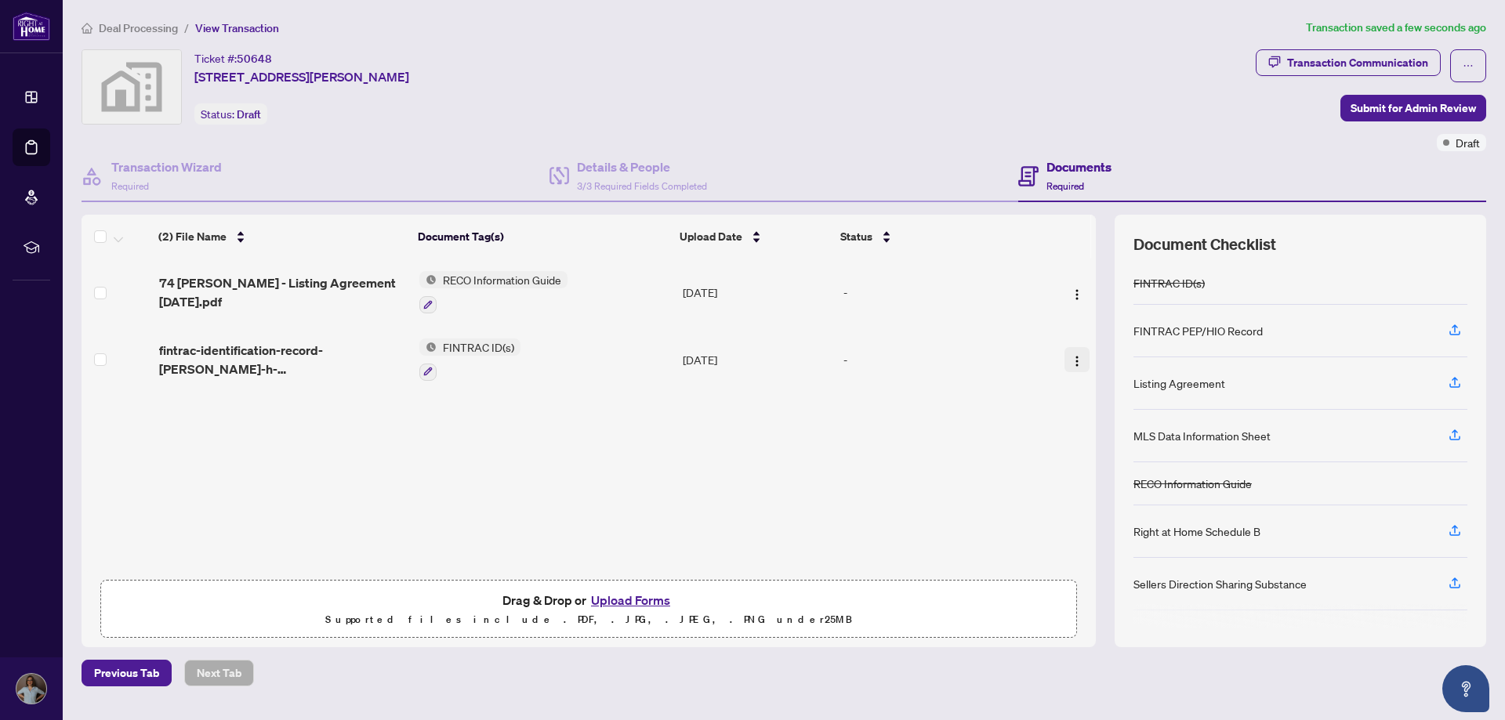
click at [1070, 357] on img "button" at bounding box center [1076, 361] width 13 height 13
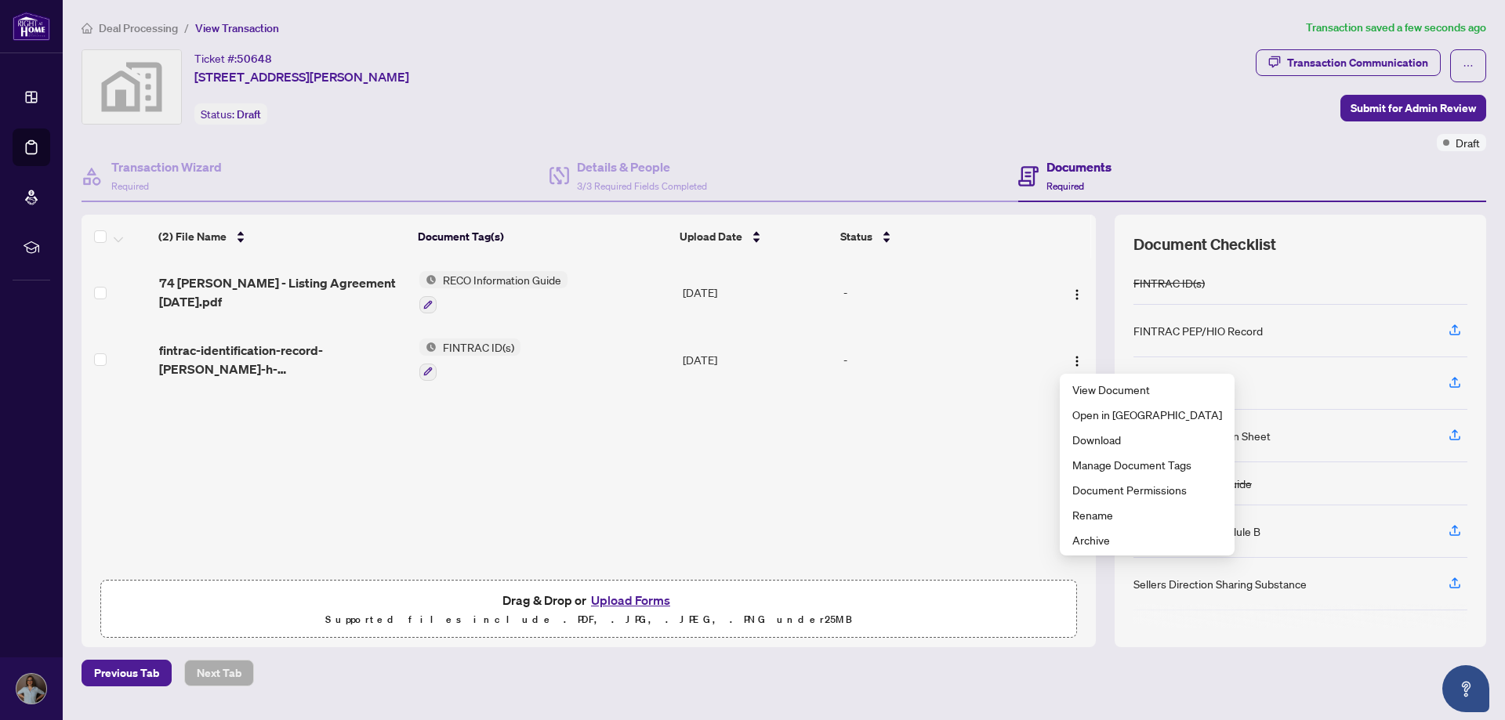
click at [447, 344] on span "FINTRAC ID(s)" at bounding box center [478, 347] width 84 height 17
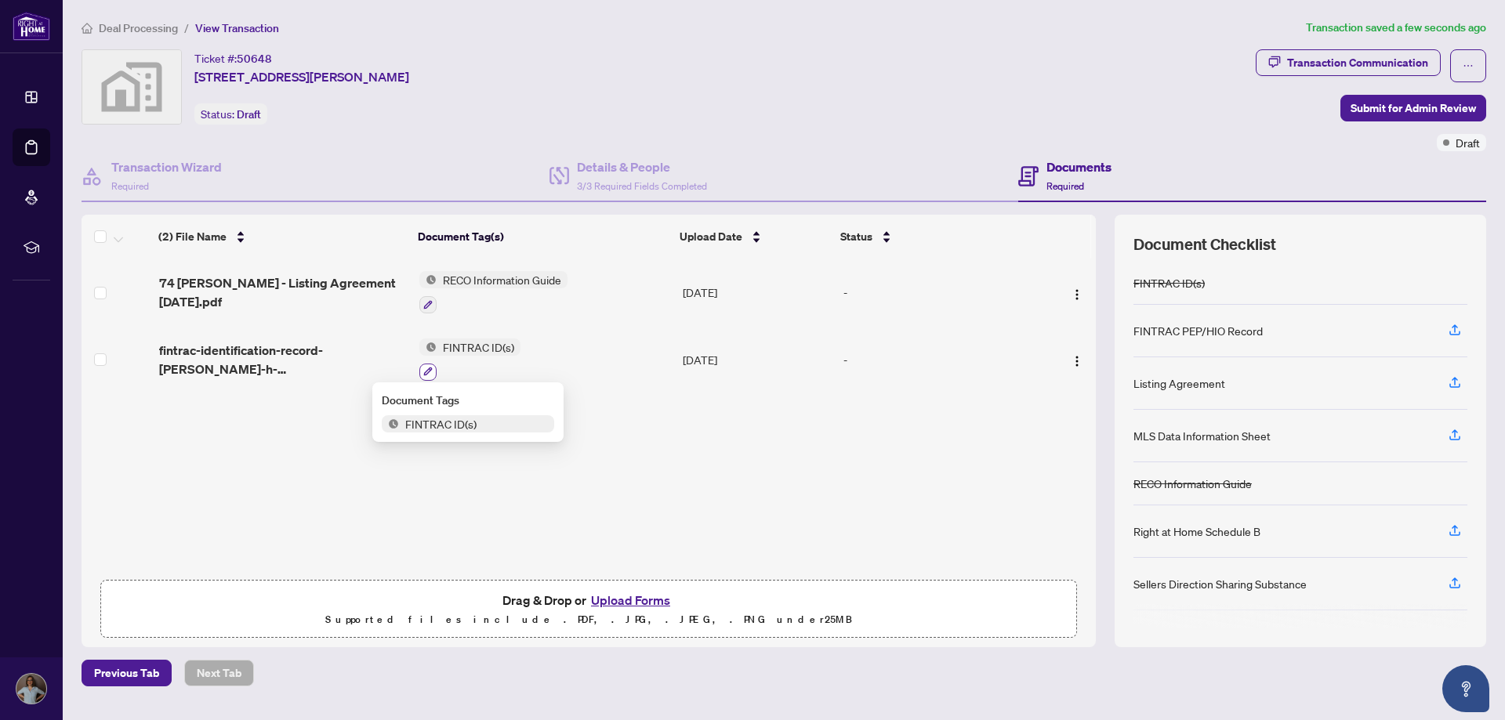
click at [427, 364] on button "button" at bounding box center [427, 372] width 17 height 17
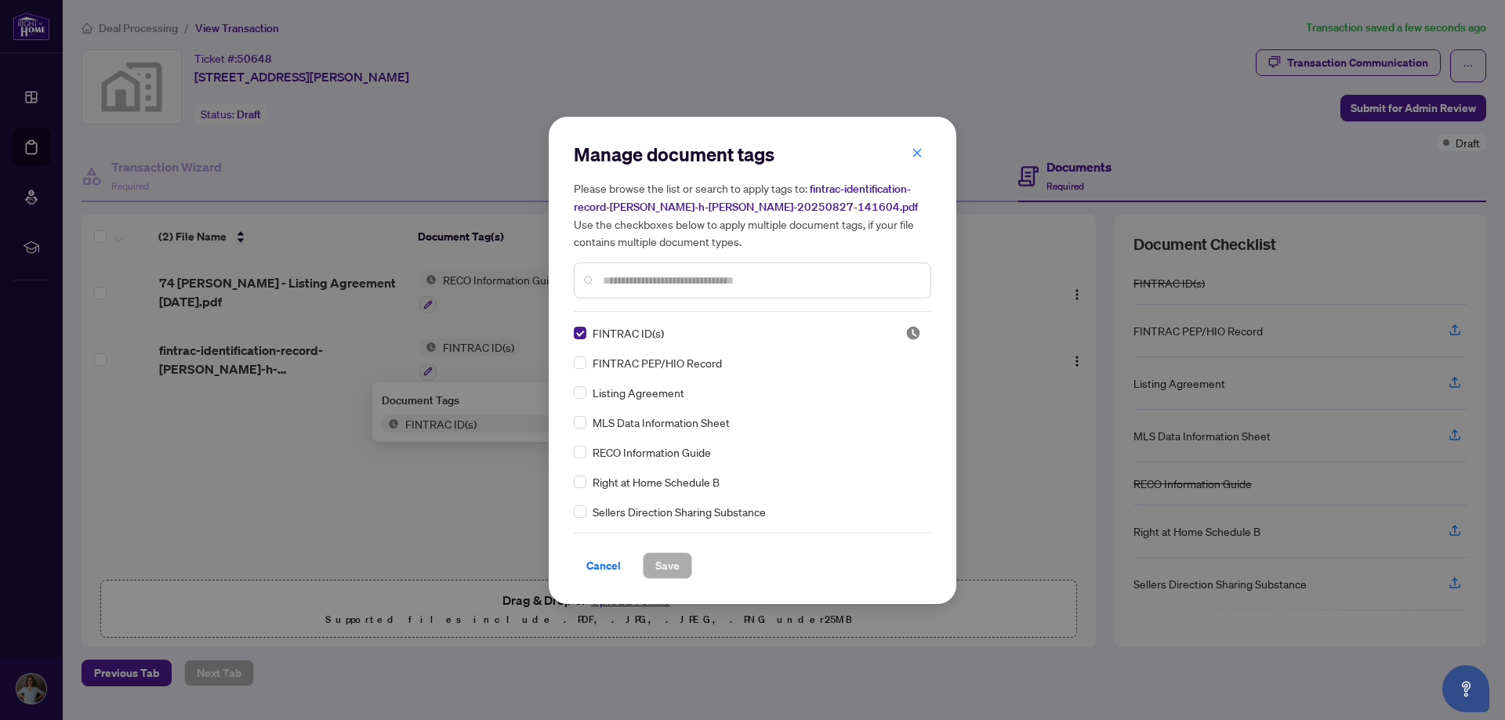
click at [290, 251] on div "Manage document tags Please browse the list or search to apply tags to: fintrac…" at bounding box center [752, 360] width 1505 height 720
click at [603, 568] on span "Cancel" at bounding box center [603, 565] width 34 height 25
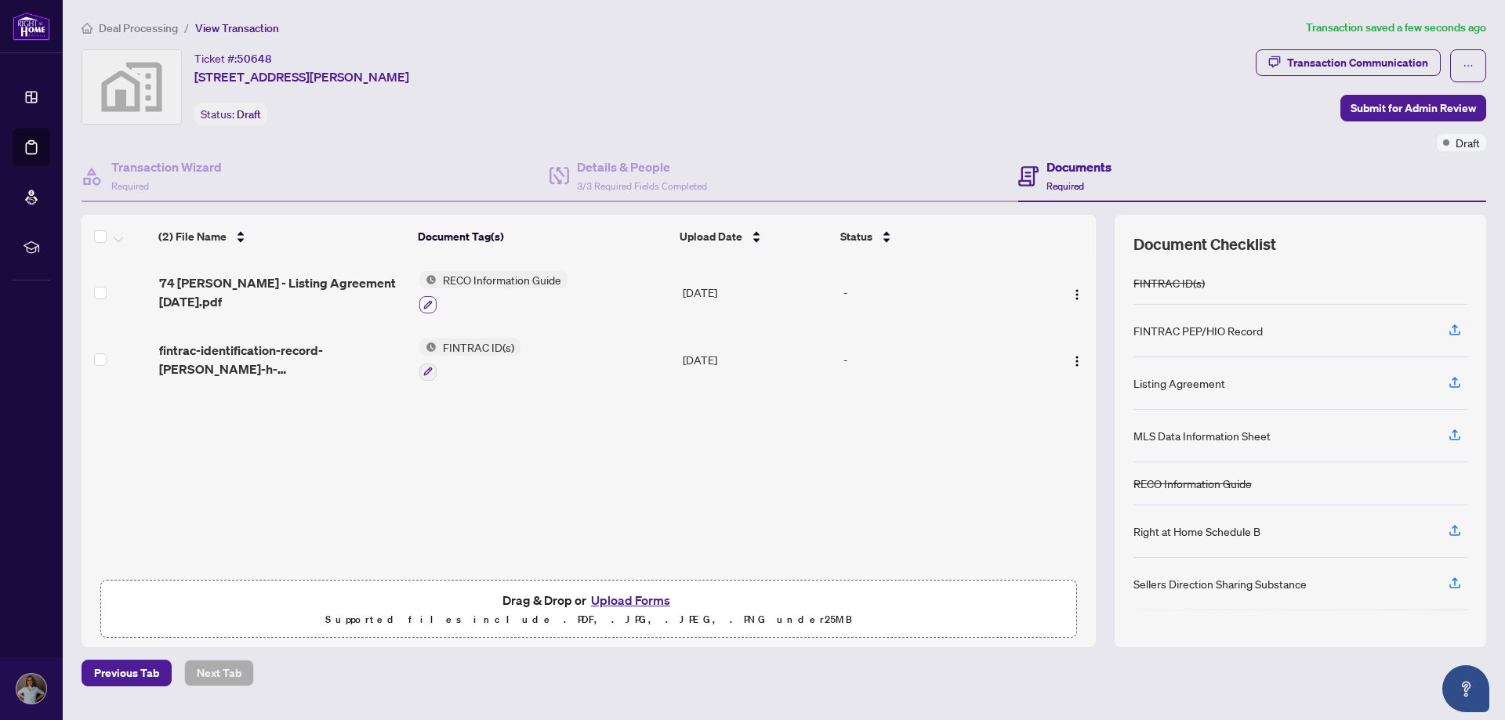
click at [424, 304] on icon "button" at bounding box center [427, 304] width 9 height 9
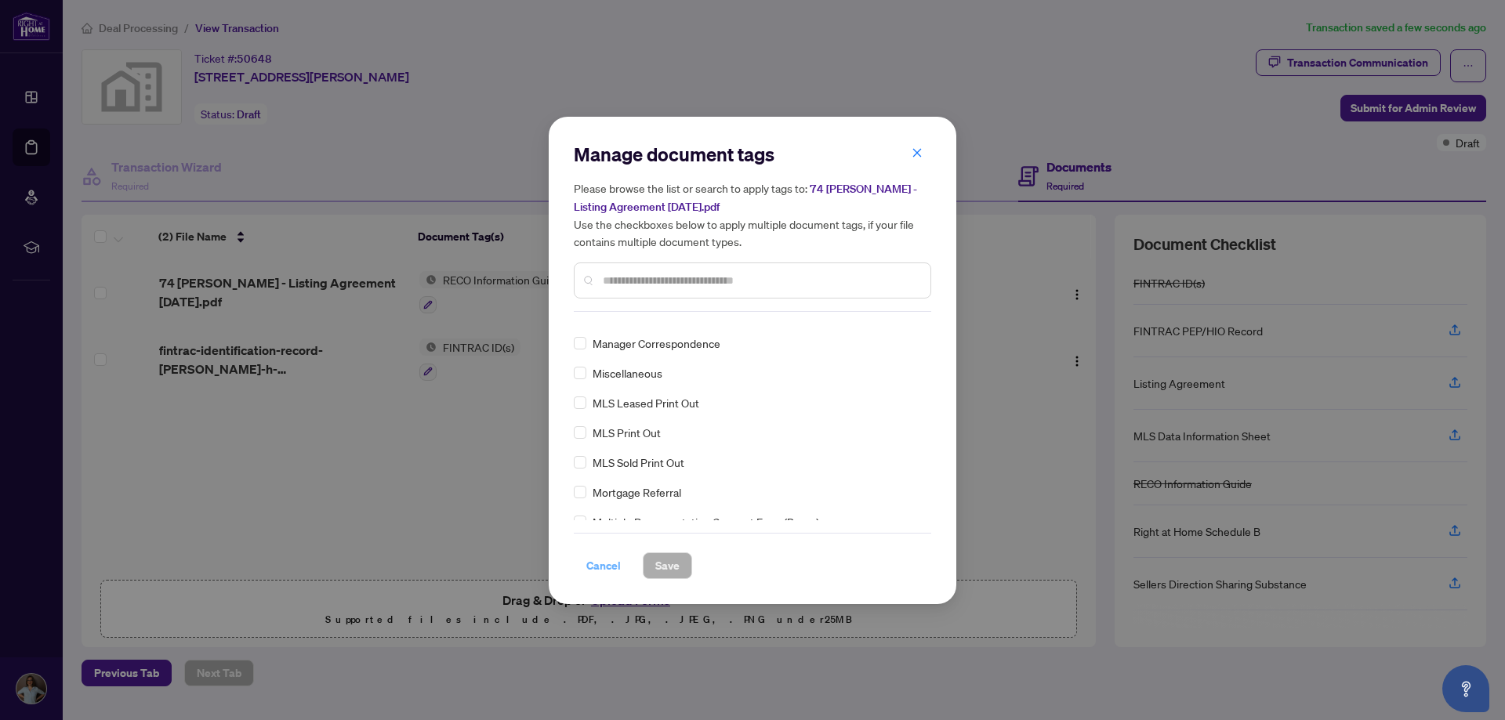
scroll to position [2194, 0]
drag, startPoint x: 610, startPoint y: 565, endPoint x: 560, endPoint y: 401, distance: 171.3
click at [610, 564] on span "Cancel" at bounding box center [603, 565] width 34 height 25
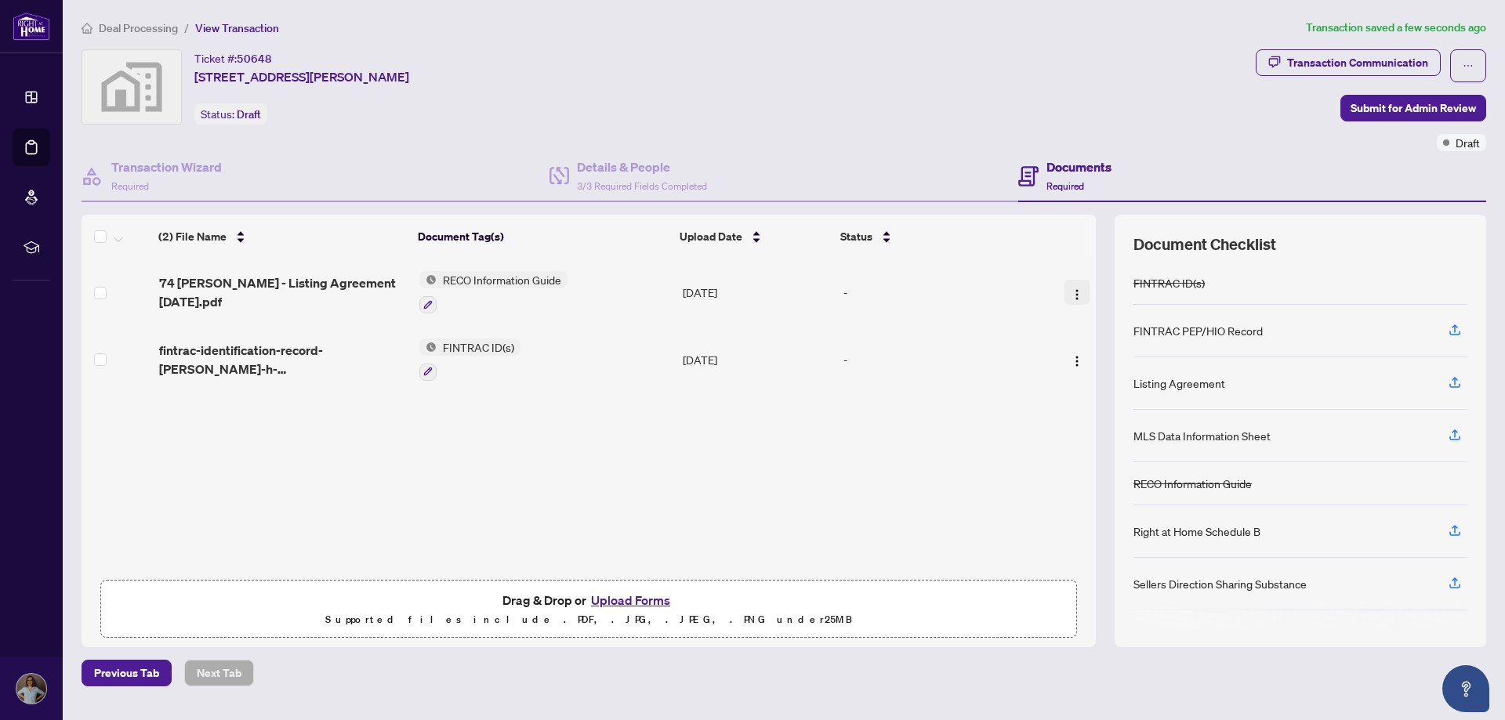
click at [1070, 294] on img "button" at bounding box center [1076, 294] width 13 height 13
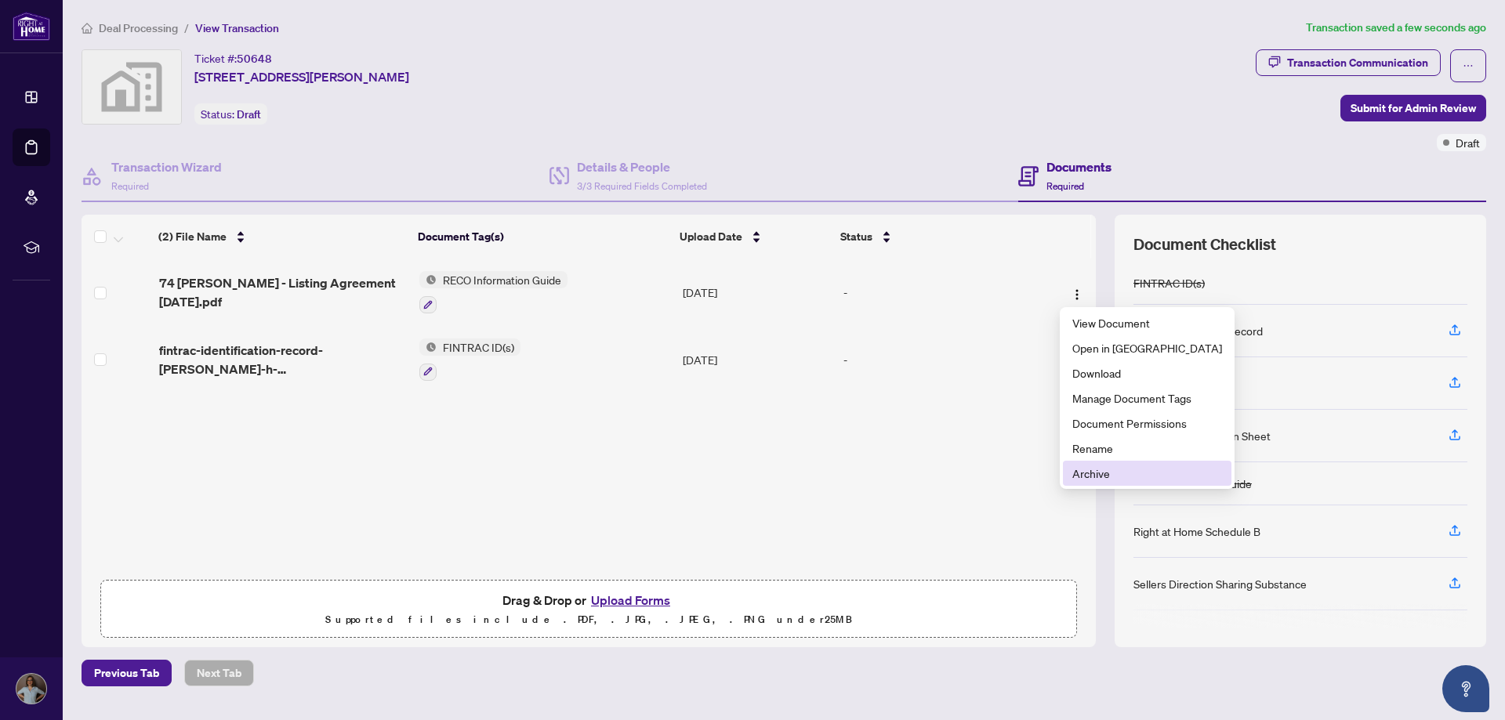
click at [1092, 473] on span "Archive" at bounding box center [1147, 473] width 150 height 17
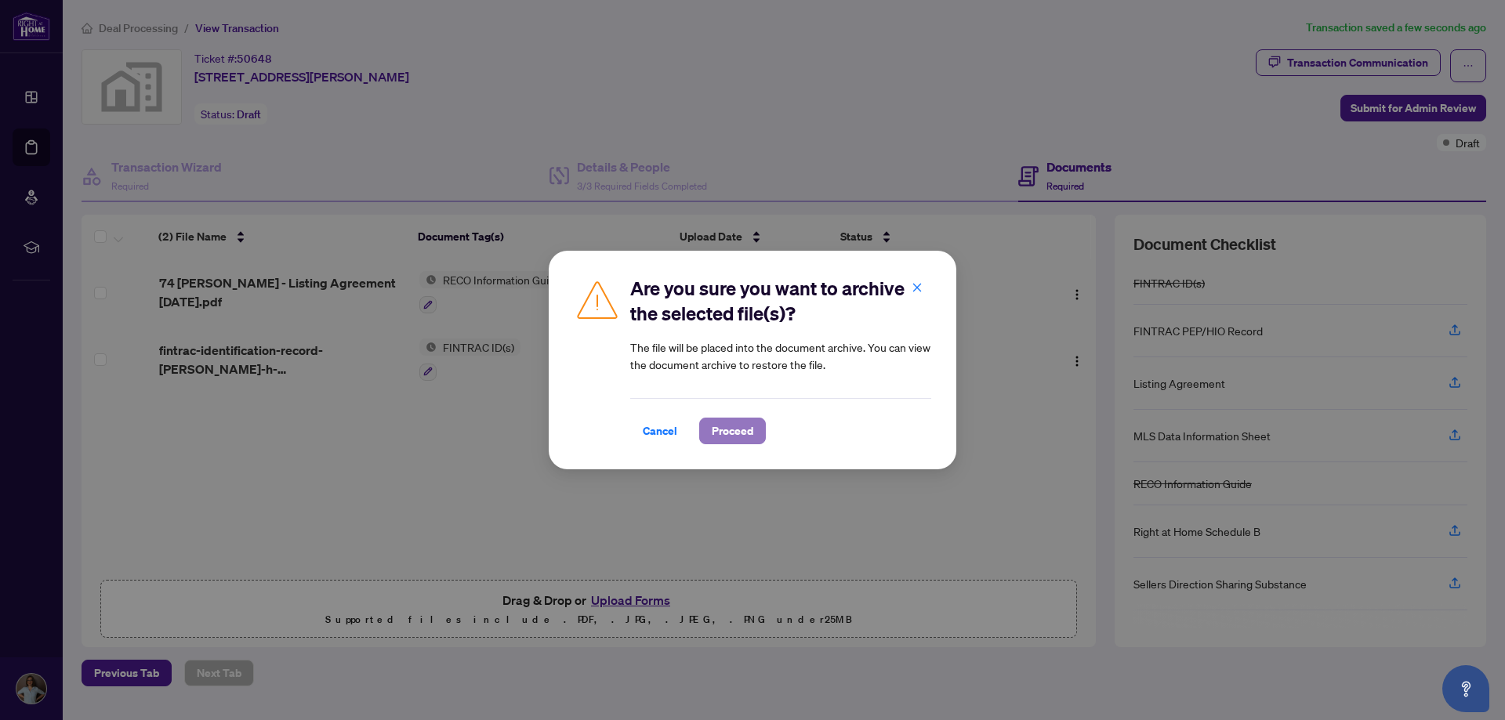
click at [737, 429] on span "Proceed" at bounding box center [733, 430] width 42 height 25
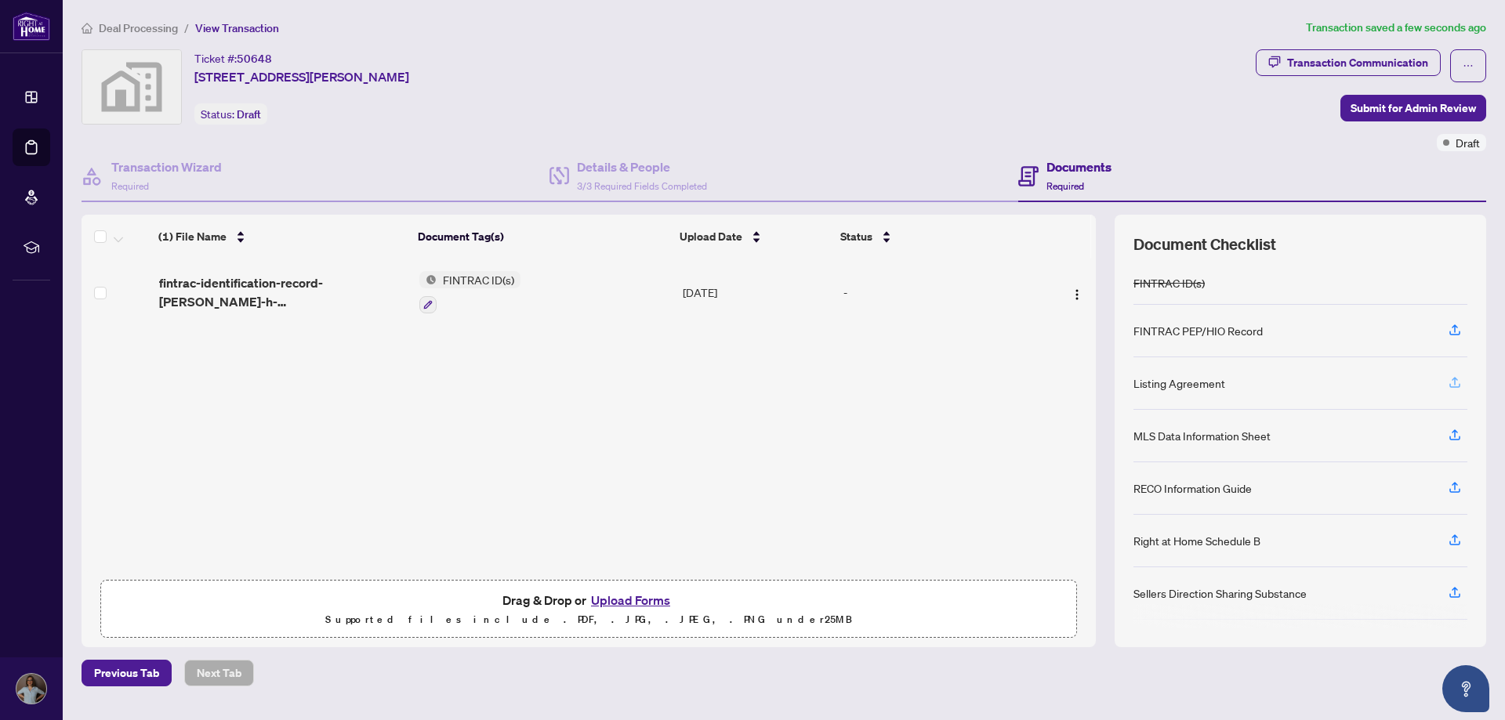
click at [1457, 382] on icon "button" at bounding box center [1454, 382] width 14 height 14
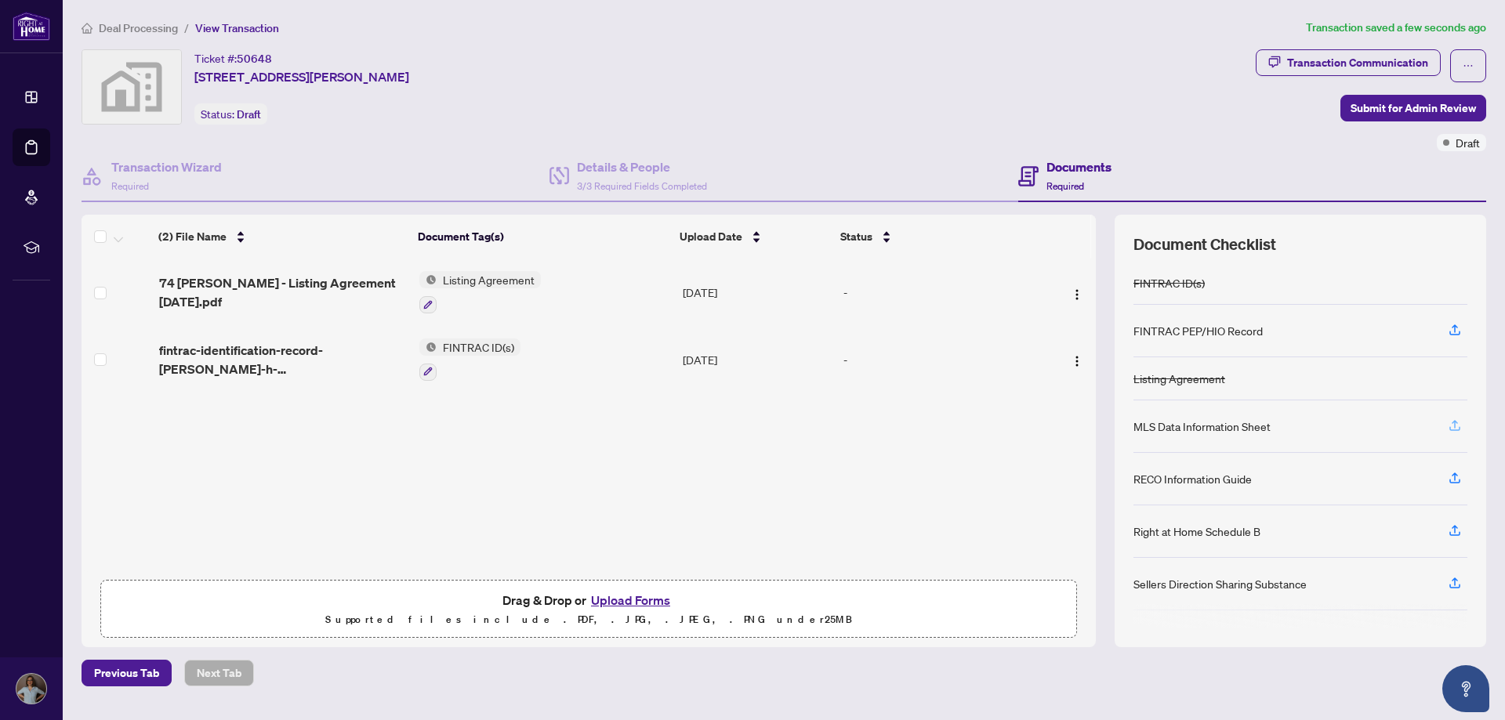
click at [1454, 426] on icon "button" at bounding box center [1454, 425] width 14 height 14
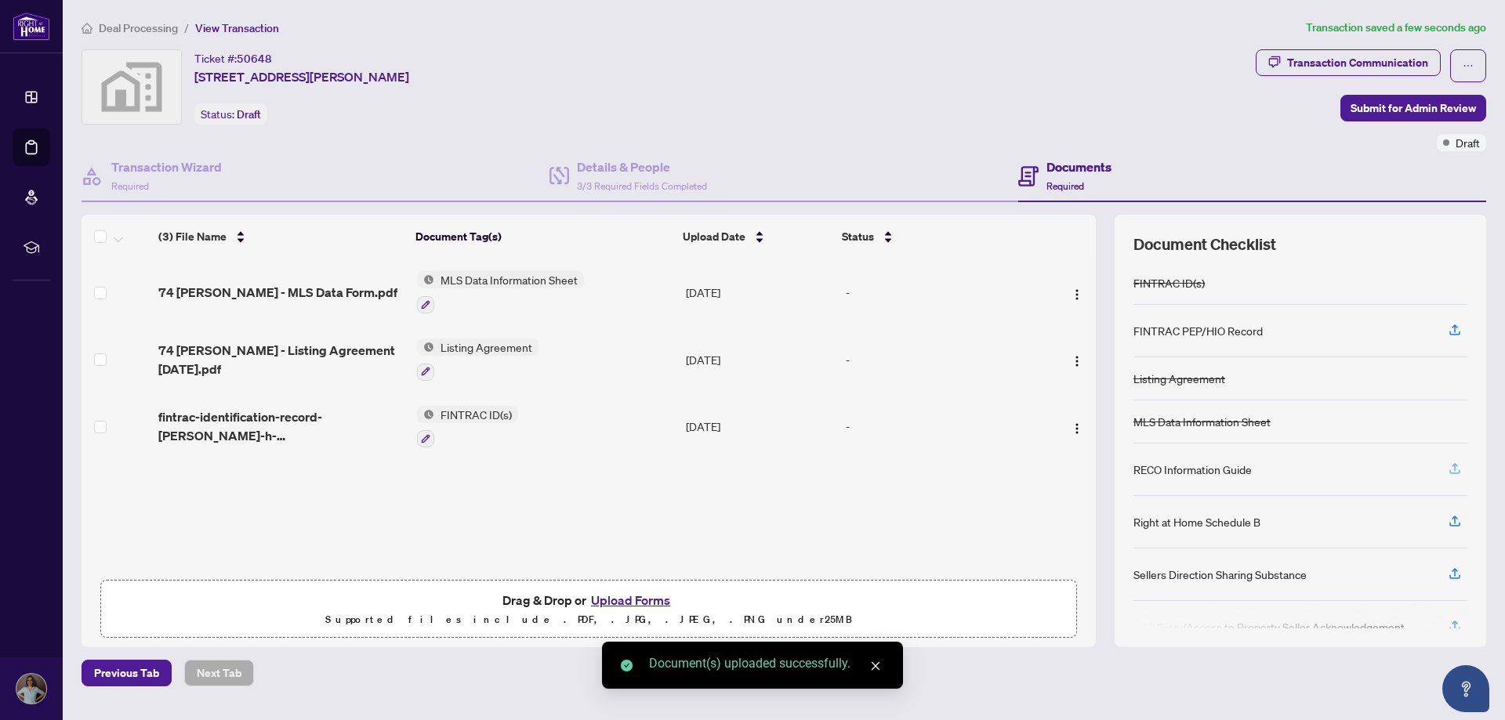
click at [1451, 466] on icon "button" at bounding box center [1454, 469] width 14 height 14
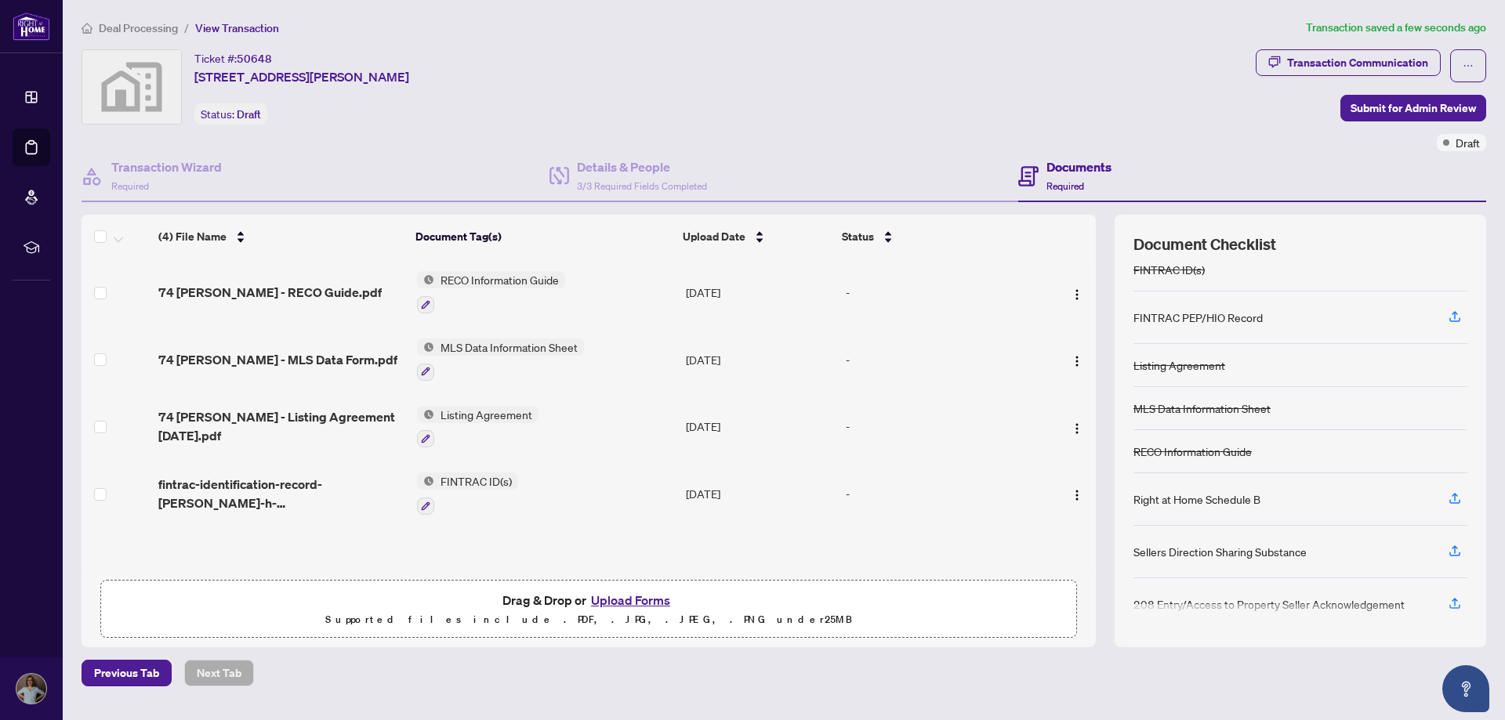
scroll to position [0, 0]
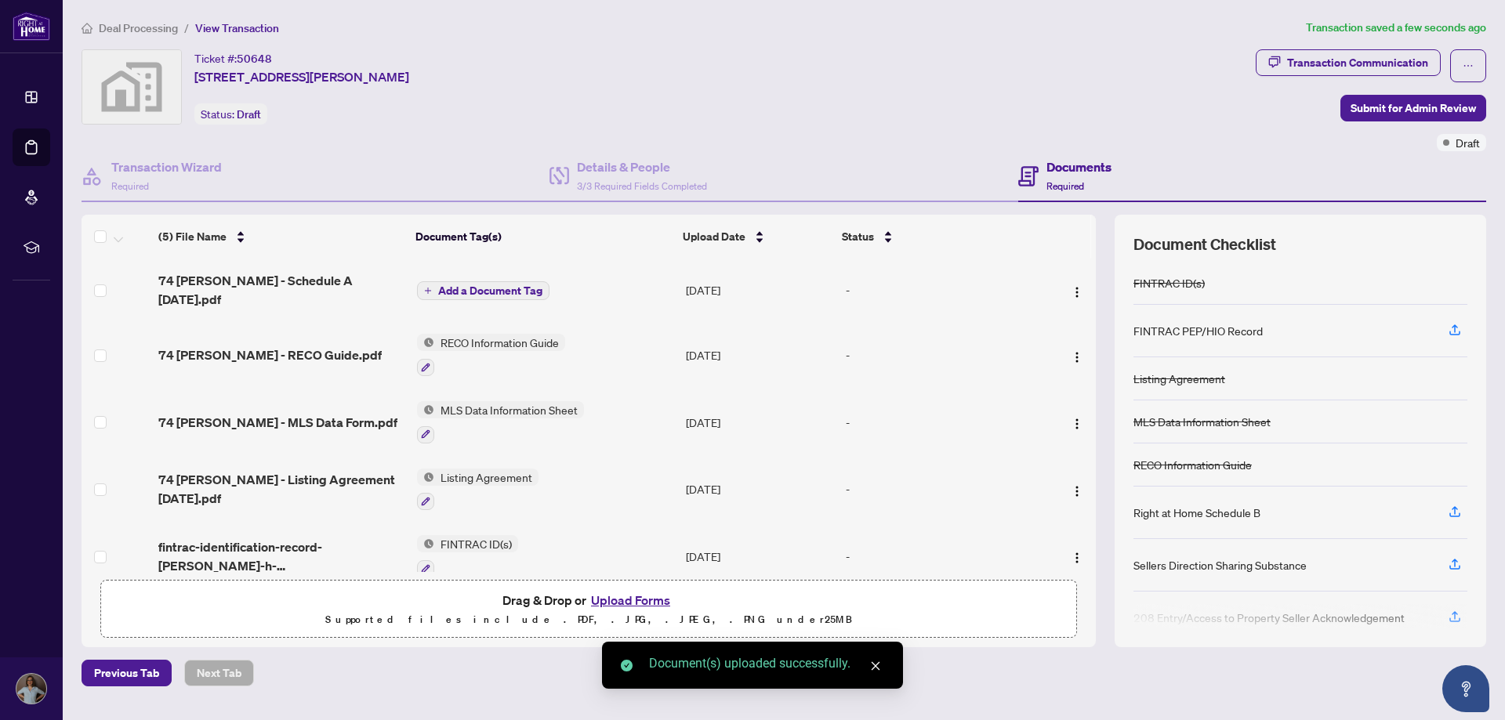
click at [511, 286] on span "Add a Document Tag" at bounding box center [490, 290] width 104 height 11
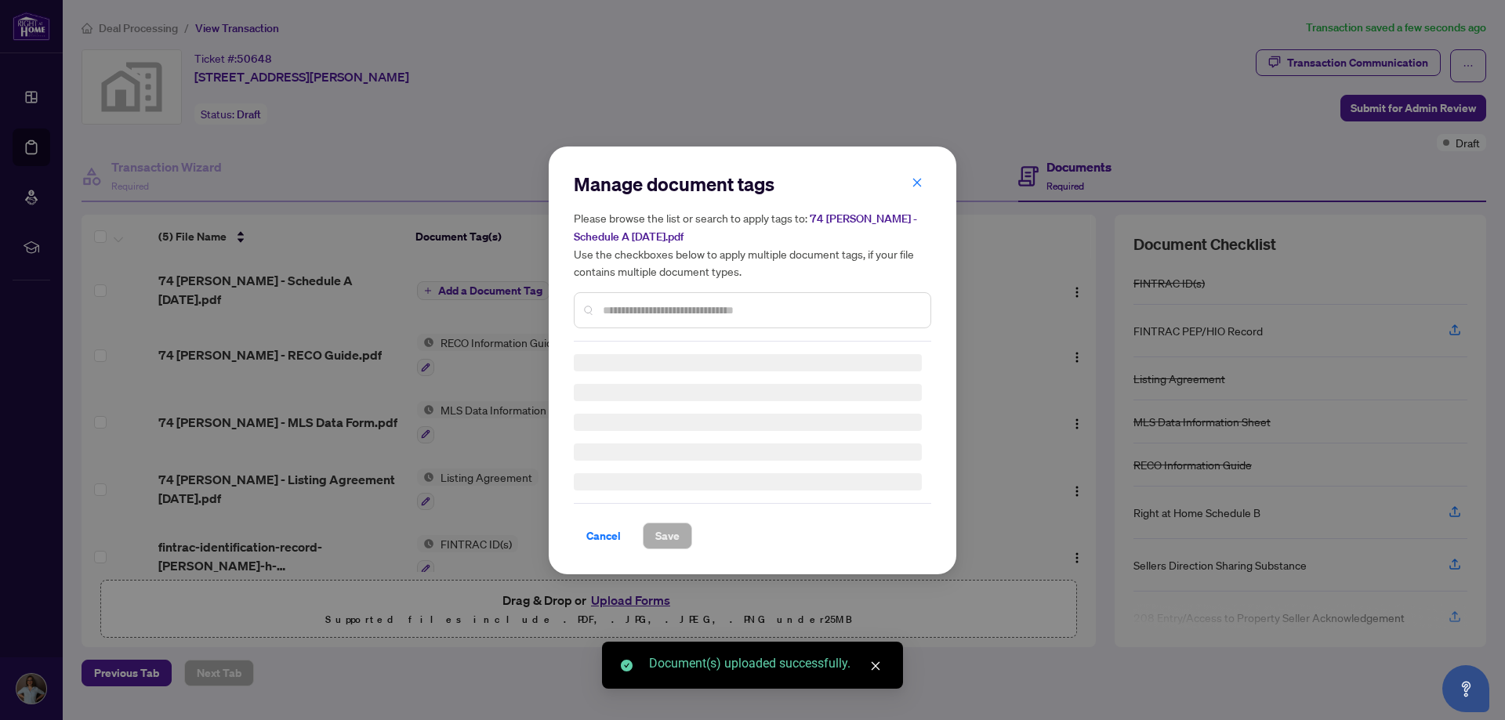
click at [619, 302] on div "Manage document tags Please browse the list or search to apply tags to: 74 [PER…" at bounding box center [752, 257] width 357 height 170
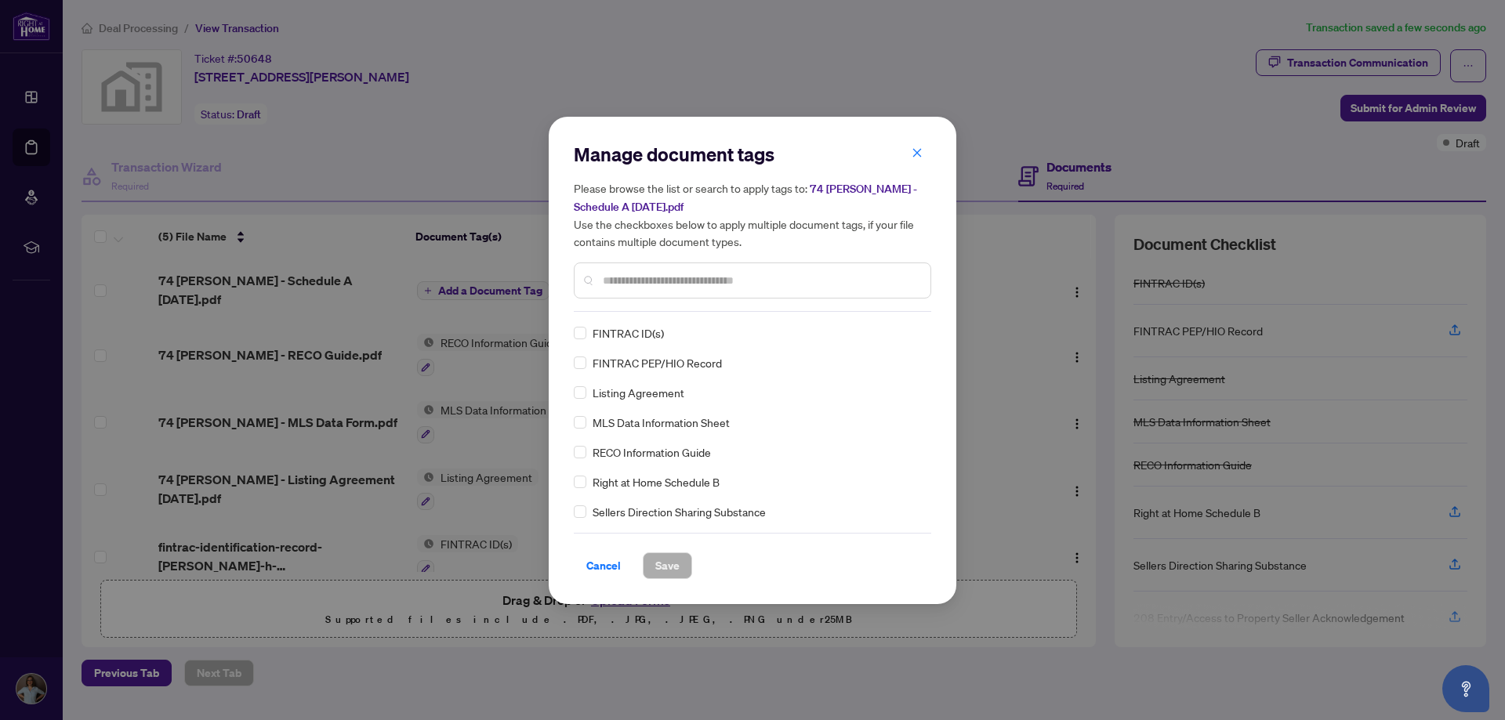
click at [628, 272] on input "text" at bounding box center [760, 280] width 315 height 17
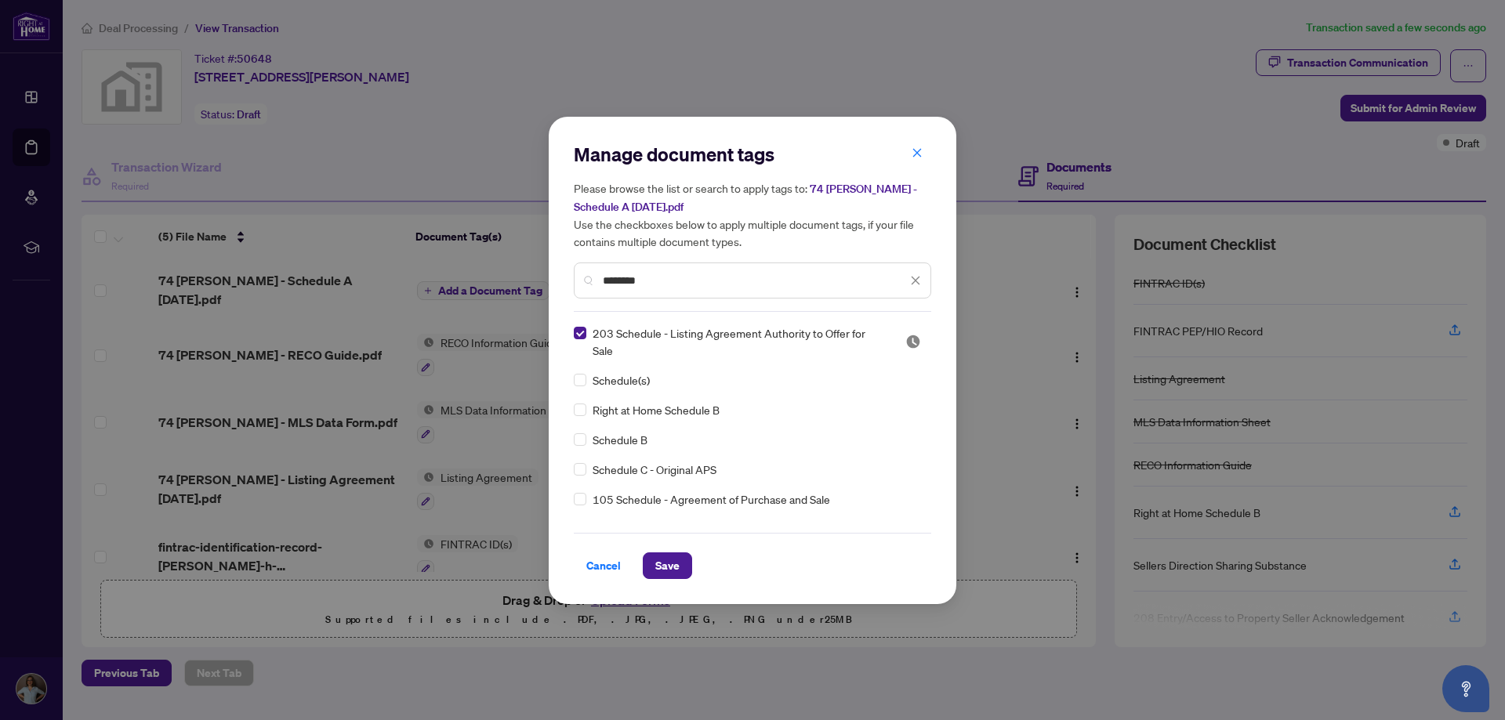
drag, startPoint x: 655, startPoint y: 280, endPoint x: 579, endPoint y: 280, distance: 76.0
click at [579, 280] on div "********" at bounding box center [752, 281] width 357 height 36
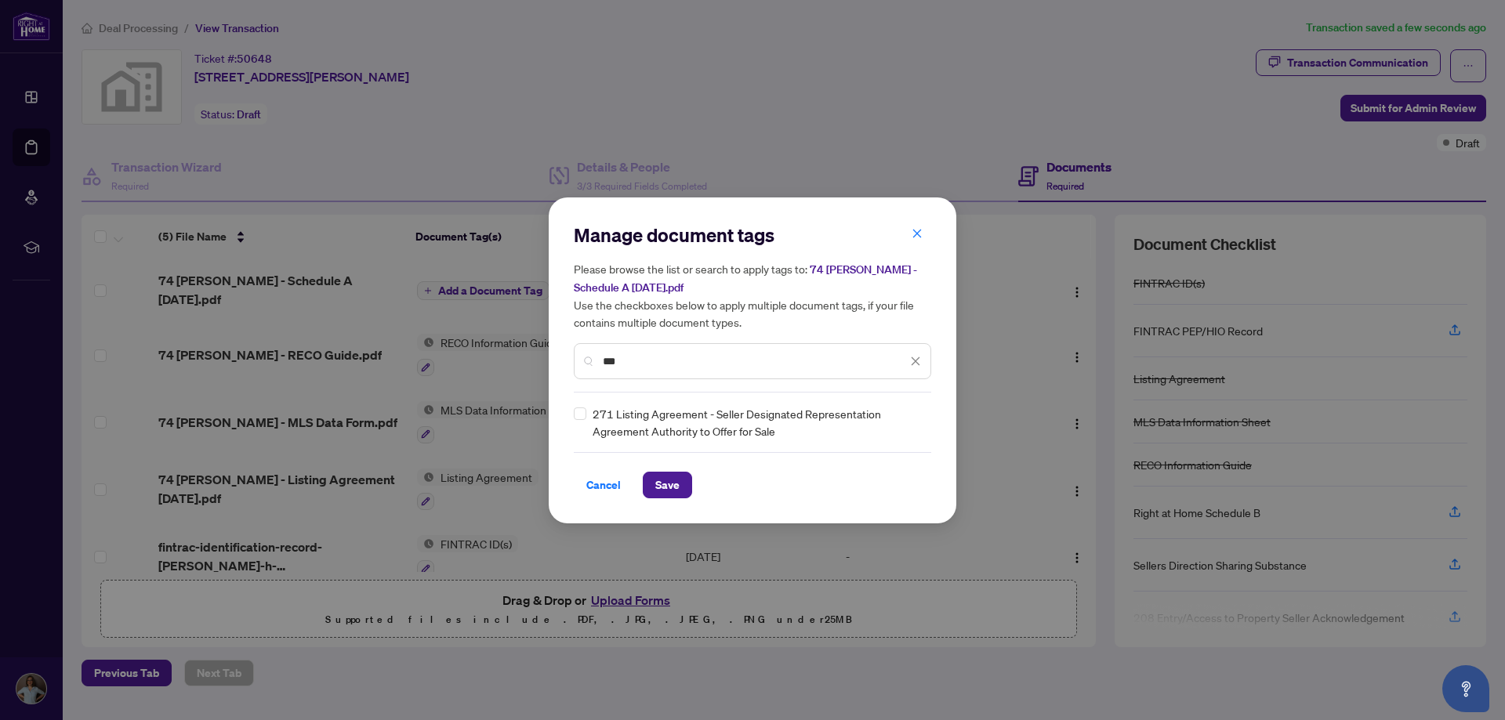
type input "***"
click at [674, 483] on span "Save" at bounding box center [667, 485] width 24 height 25
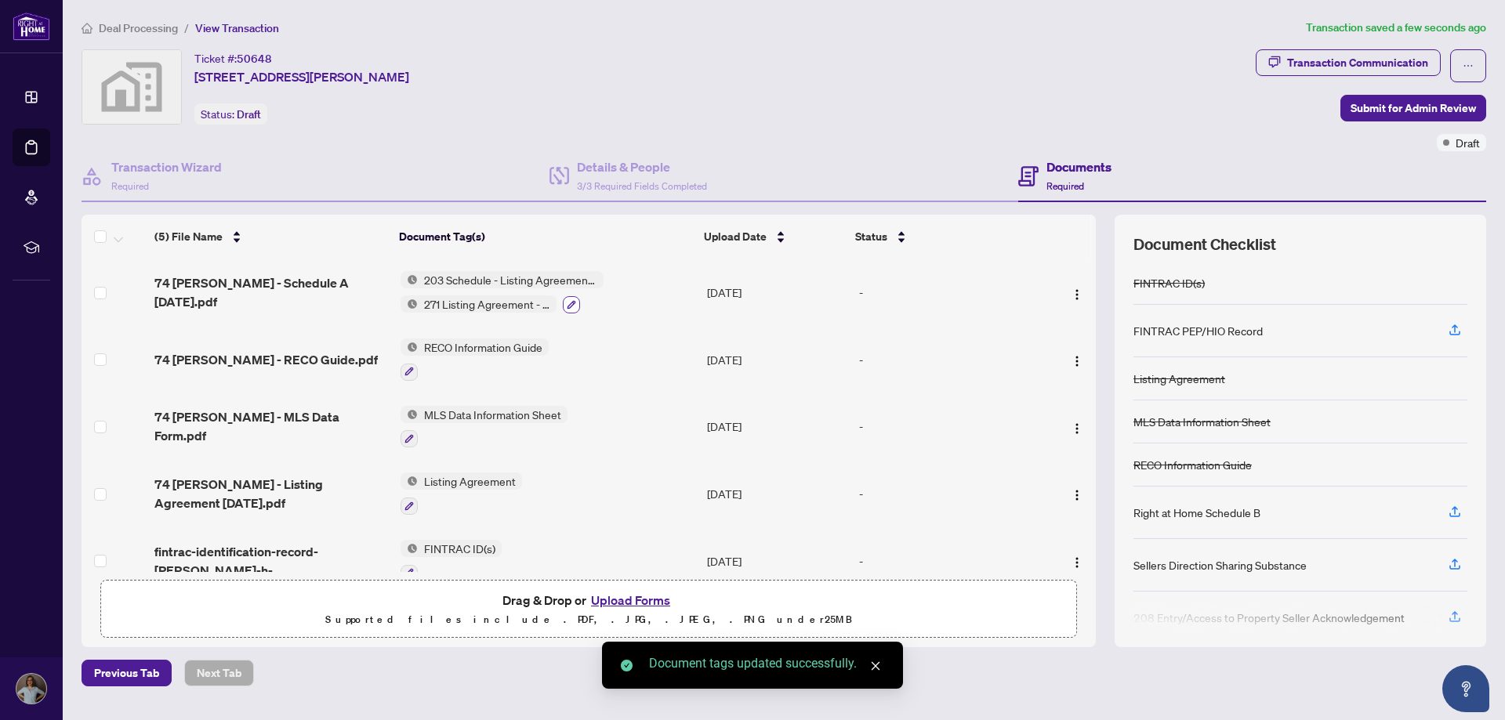
click at [571, 308] on icon "button" at bounding box center [571, 304] width 9 height 9
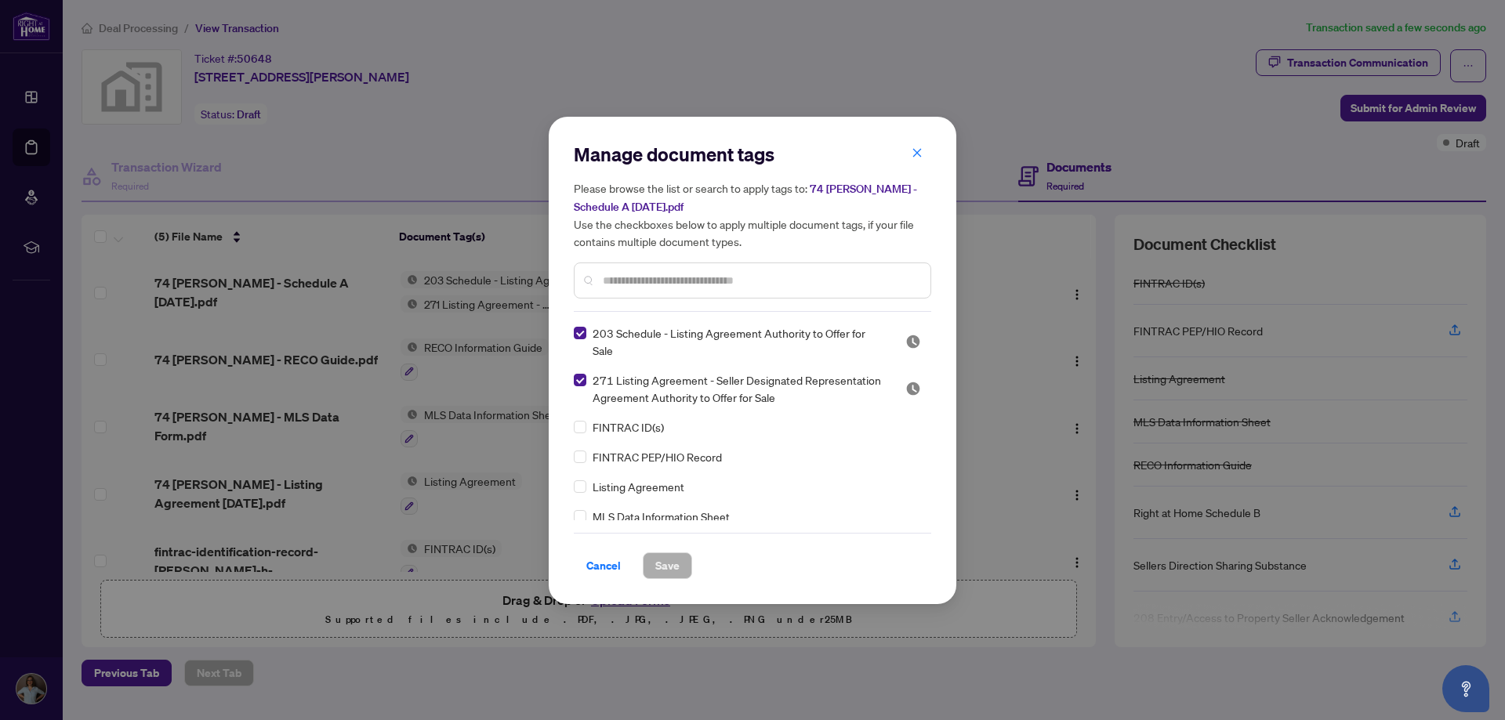
click at [915, 158] on icon "close" at bounding box center [916, 152] width 11 height 11
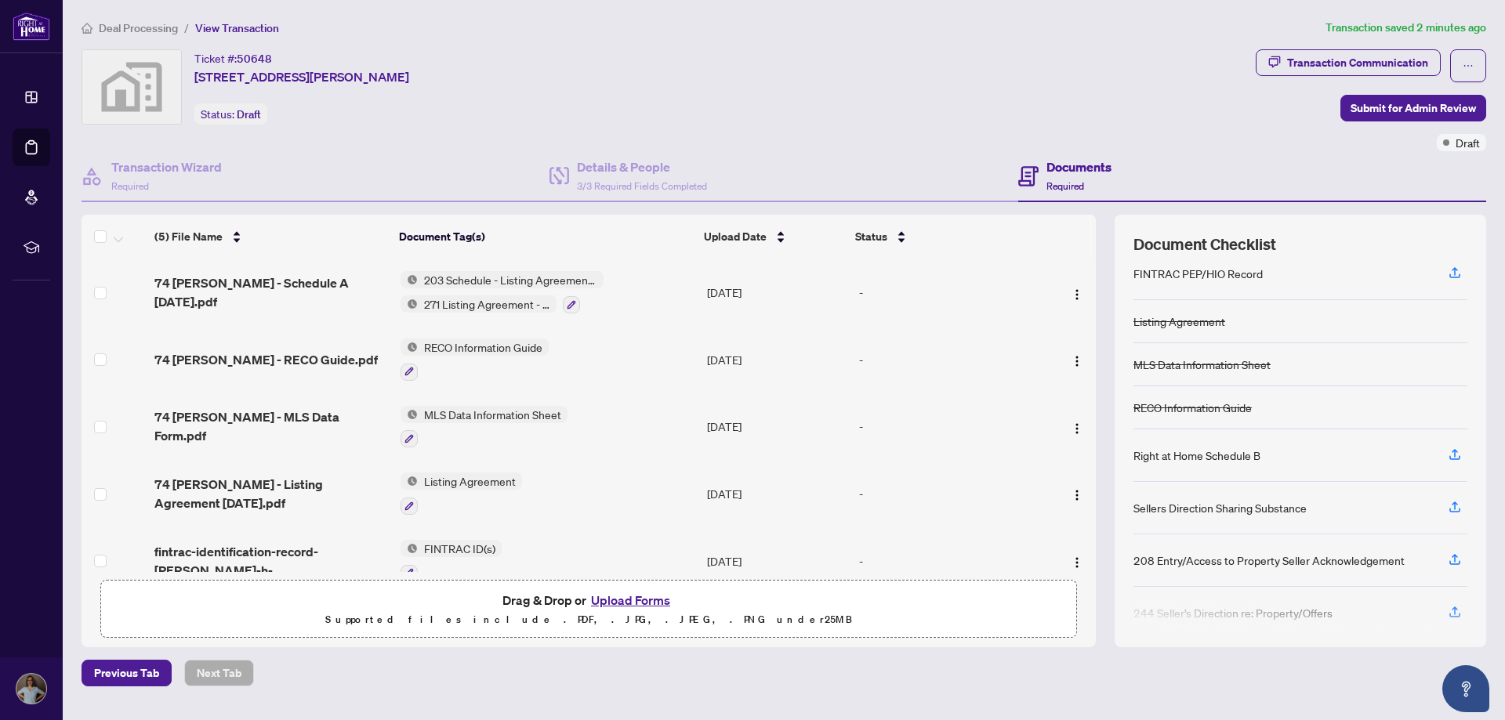
scroll to position [74, 0]
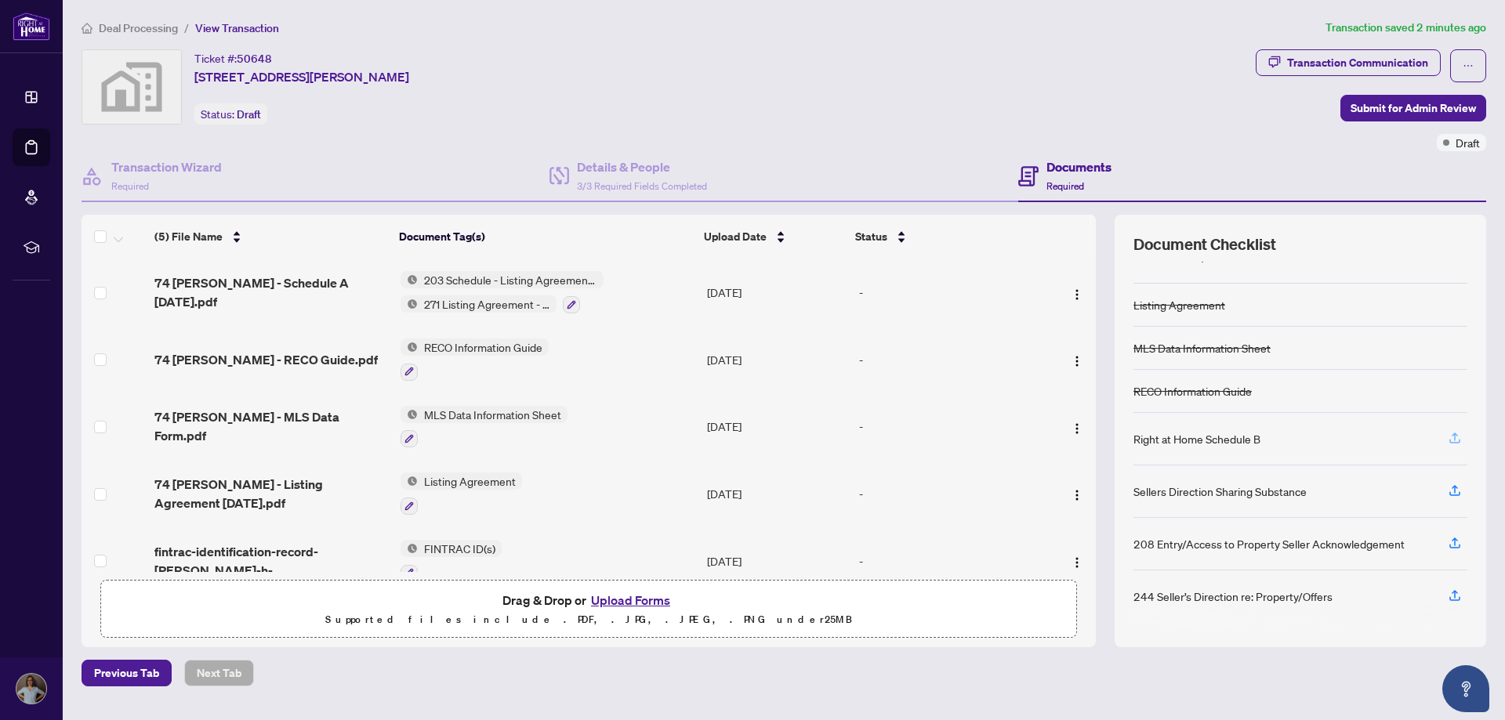
click at [1454, 440] on icon "button" at bounding box center [1454, 438] width 14 height 14
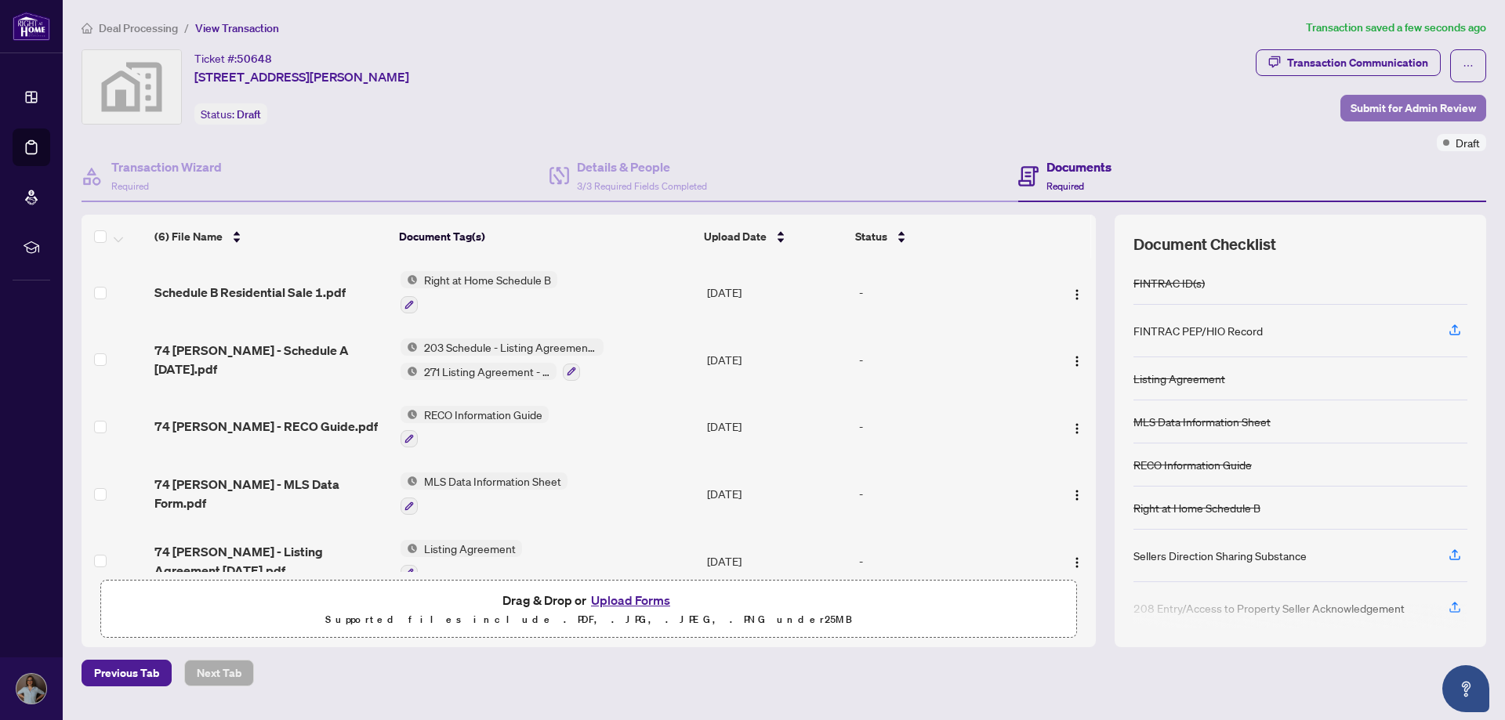
click at [1415, 110] on span "Submit for Admin Review" at bounding box center [1412, 108] width 125 height 25
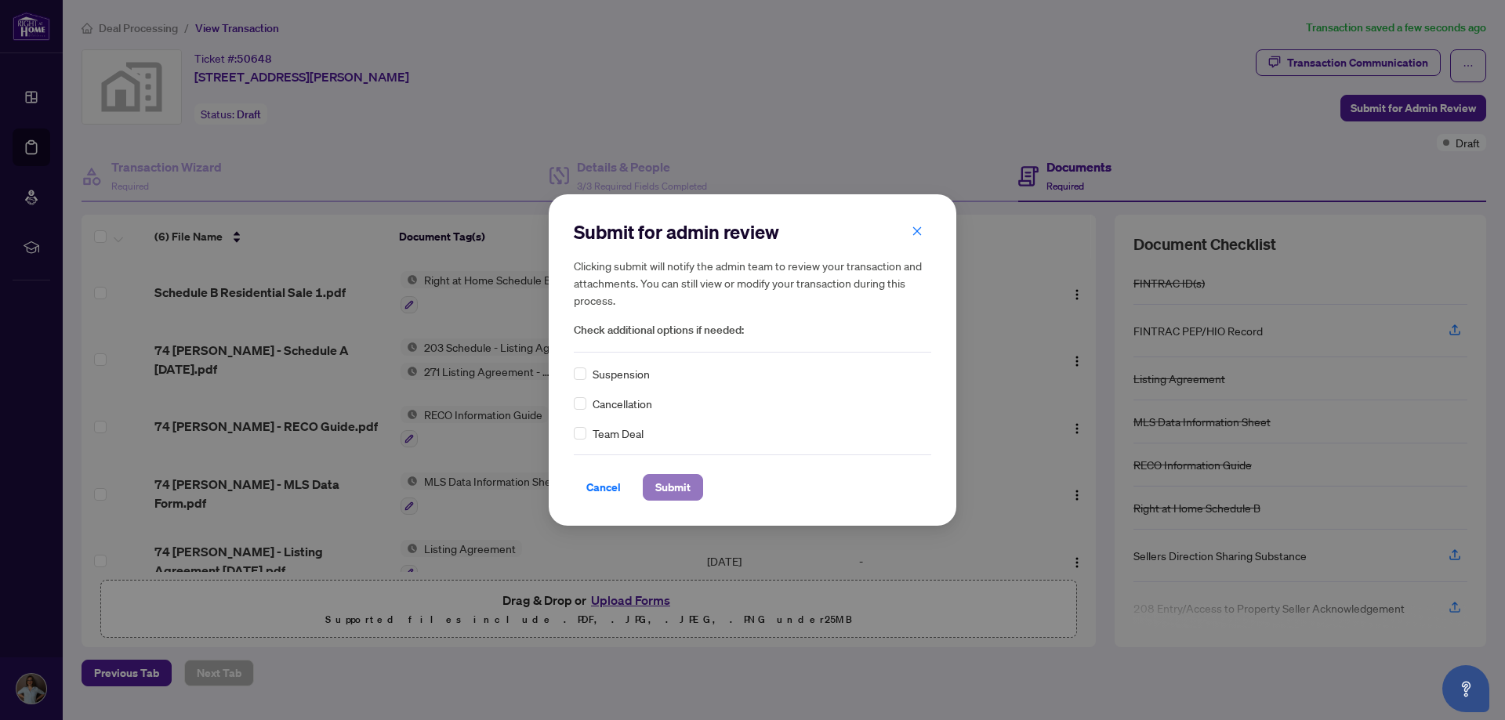
click at [658, 481] on span "Submit" at bounding box center [672, 487] width 35 height 25
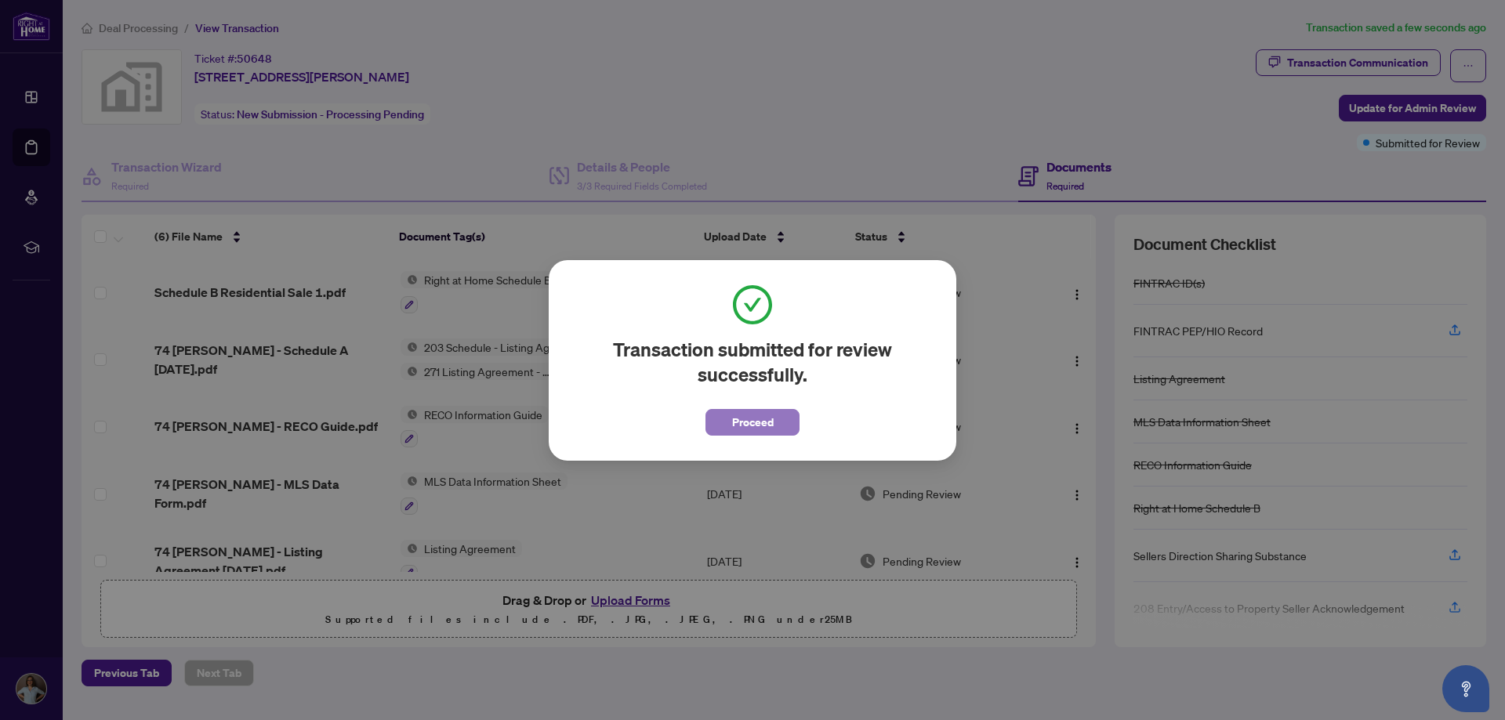
click at [780, 422] on button "Proceed" at bounding box center [752, 422] width 94 height 27
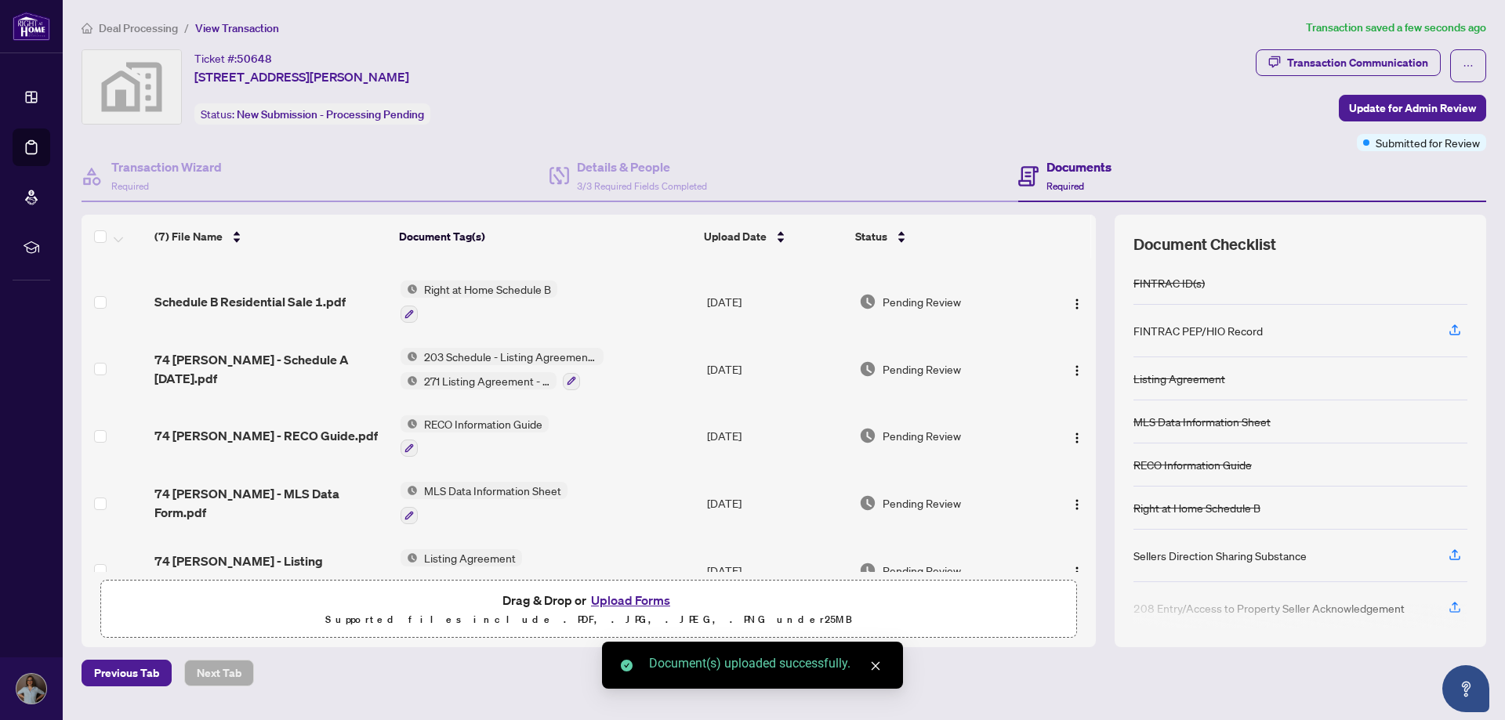
scroll to position [0, 0]
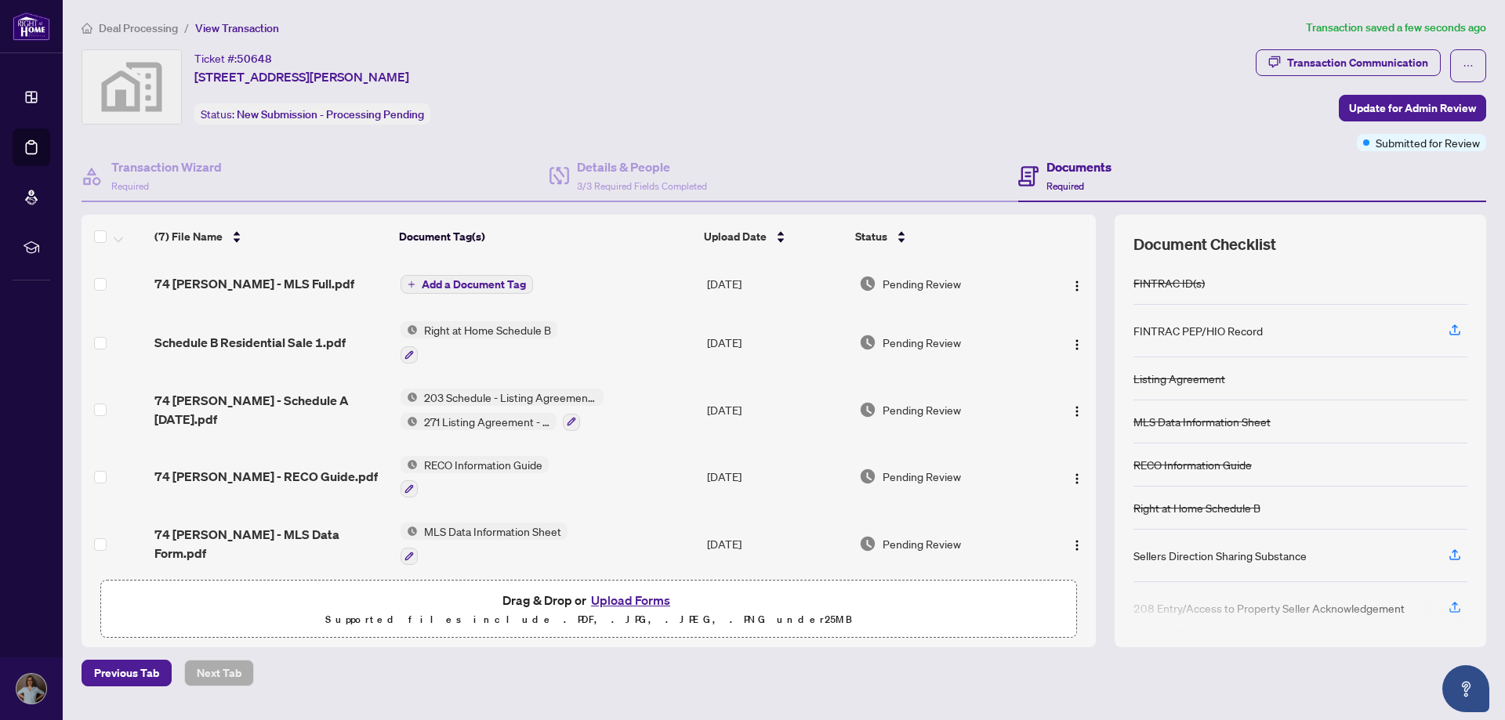
click at [455, 284] on span "Add a Document Tag" at bounding box center [474, 284] width 104 height 11
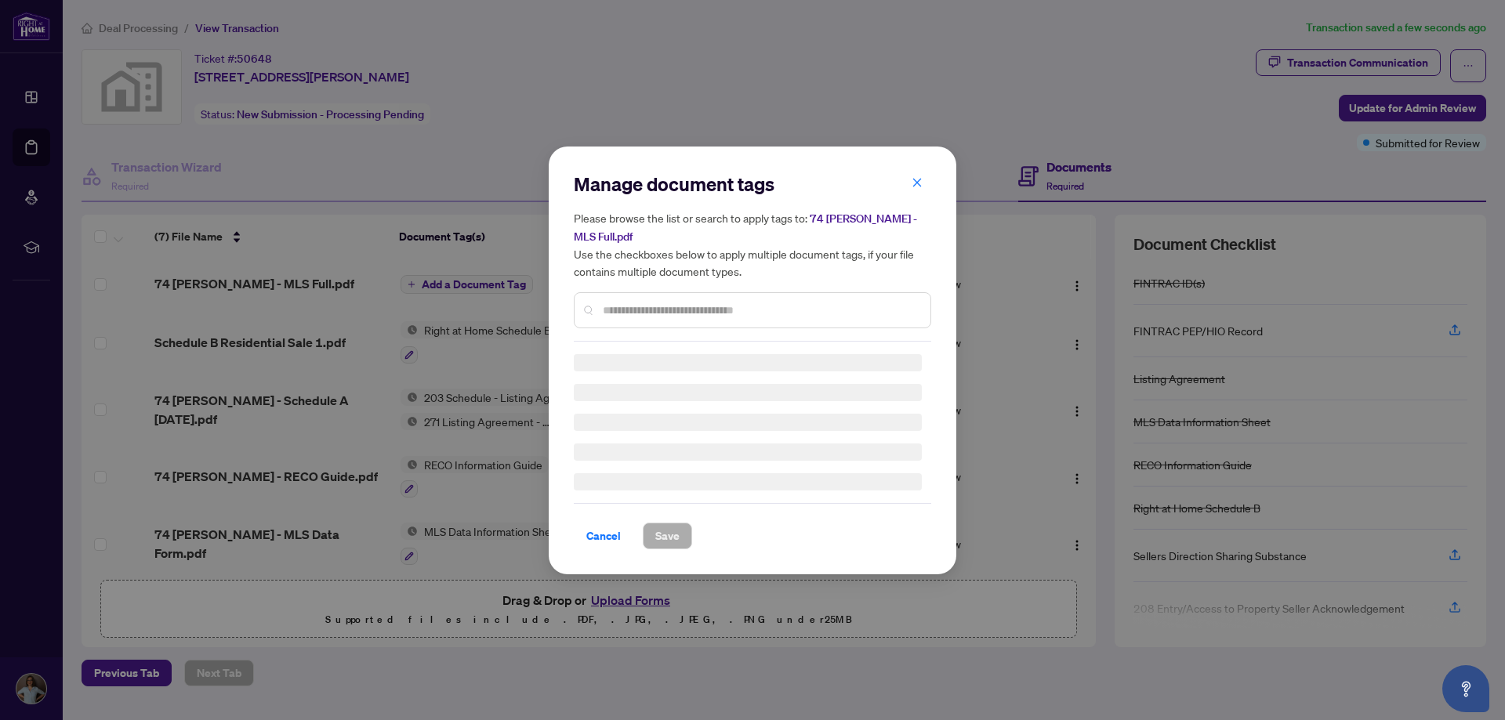
click at [648, 300] on div "Manage document tags Please browse the list or search to apply tags to: 74 [PER…" at bounding box center [752, 257] width 357 height 170
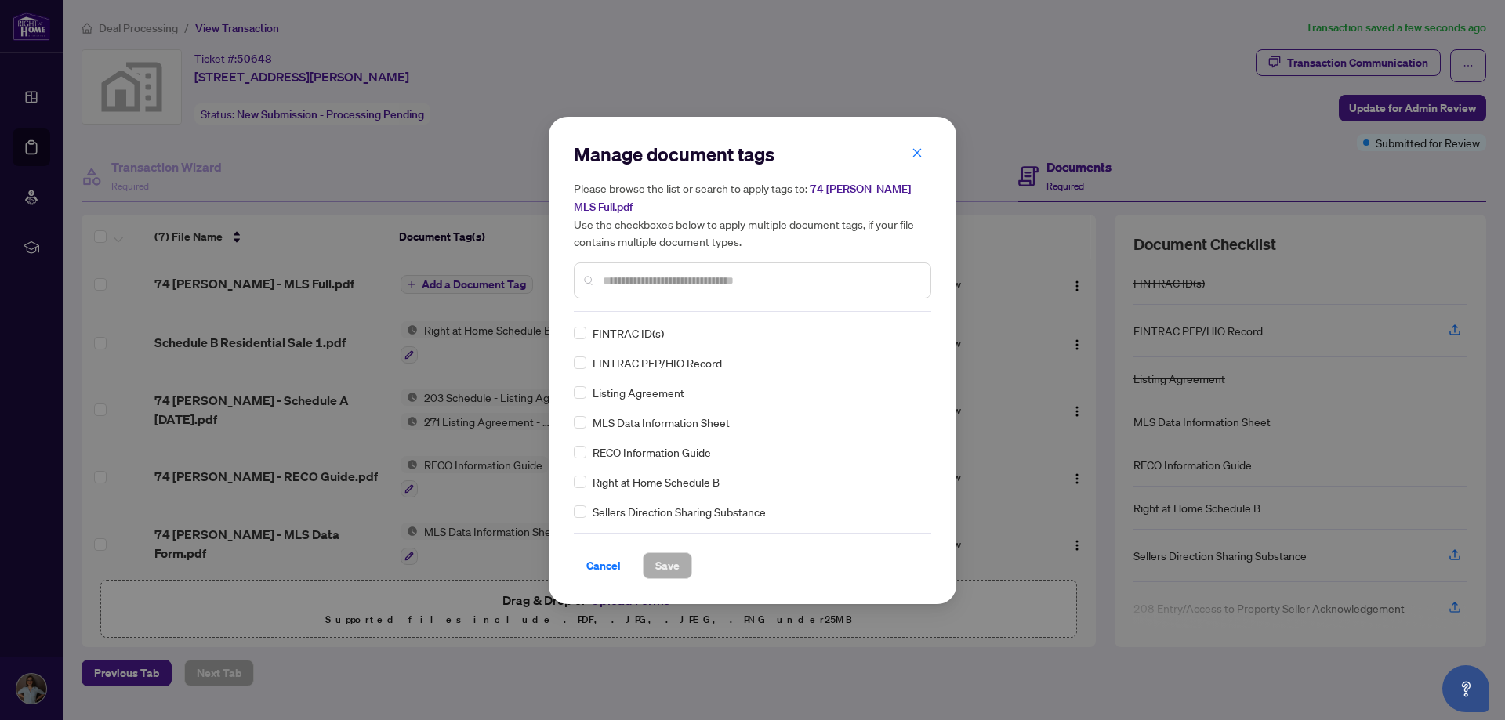
click at [643, 272] on input "text" at bounding box center [760, 280] width 315 height 17
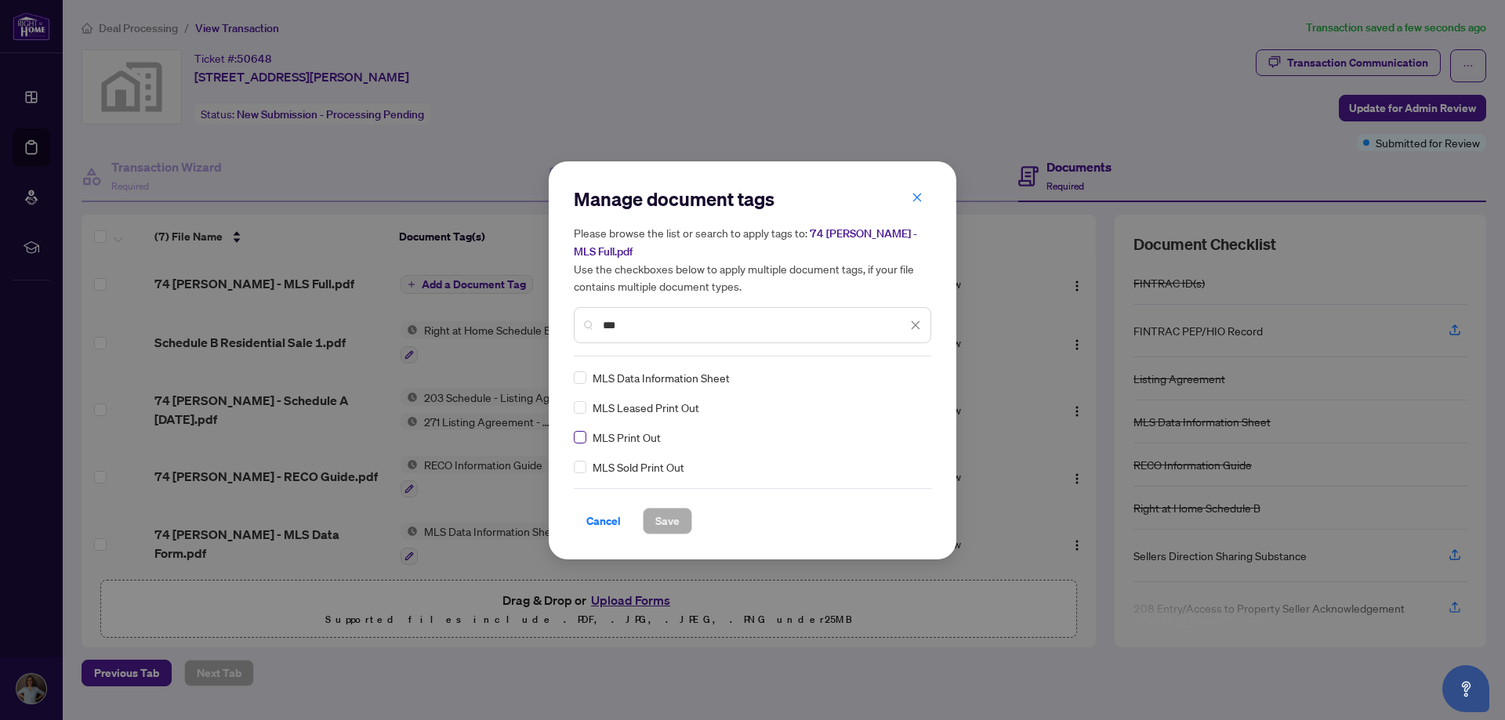
type input "***"
click at [665, 509] on span "Save" at bounding box center [667, 521] width 24 height 25
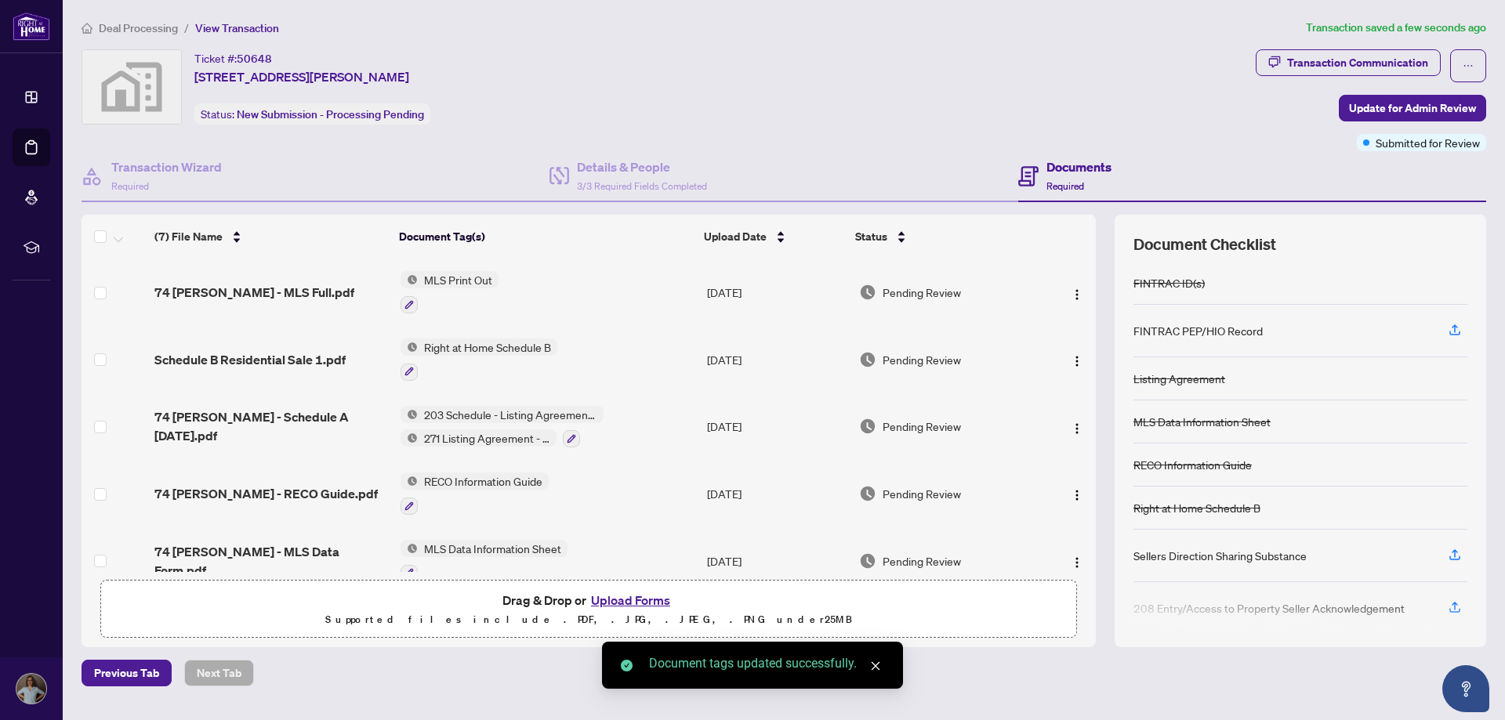
click at [1070, 176] on div "Documents Required" at bounding box center [1078, 176] width 65 height 37
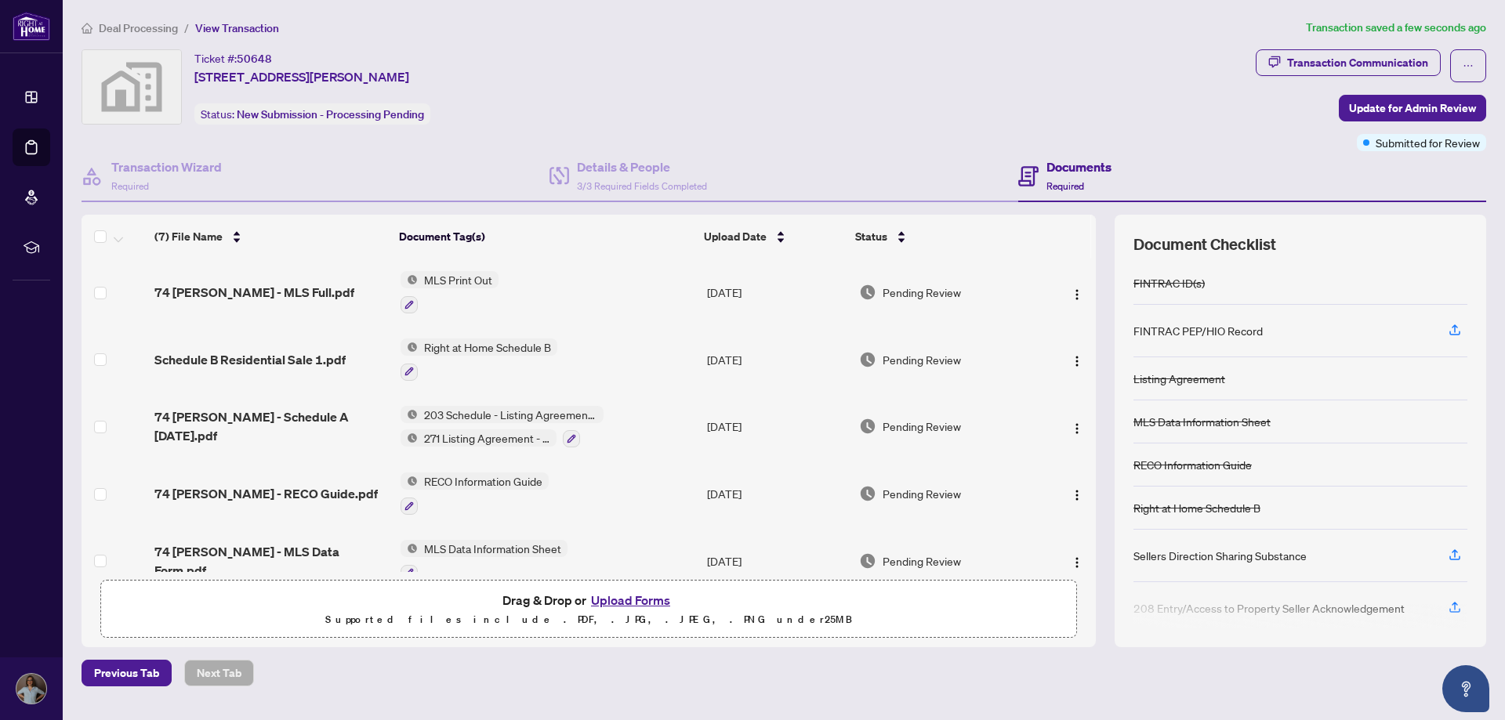
click at [1074, 164] on h4 "Documents" at bounding box center [1078, 167] width 65 height 19
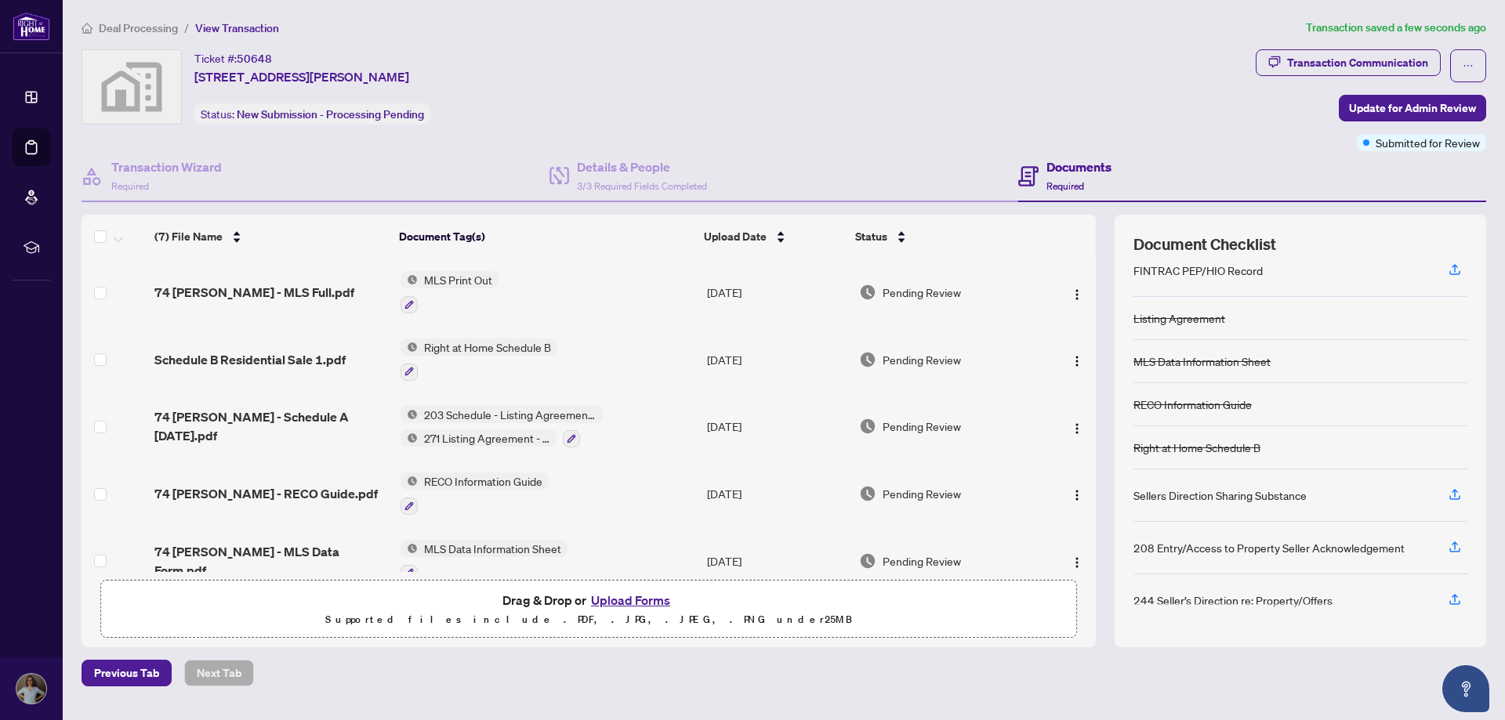
scroll to position [64, 0]
